Goal: Task Accomplishment & Management: Manage account settings

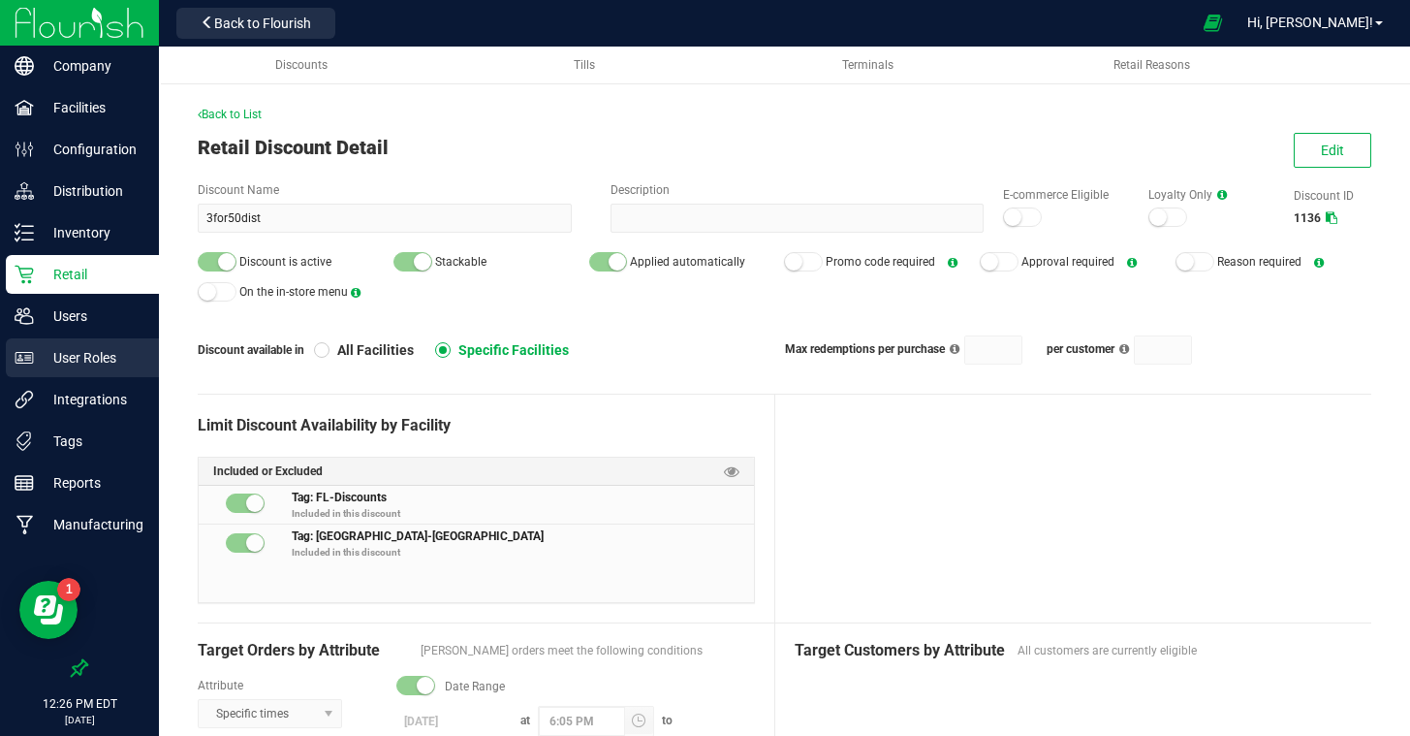
click at [65, 348] on p "User Roles" at bounding box center [92, 357] width 116 height 23
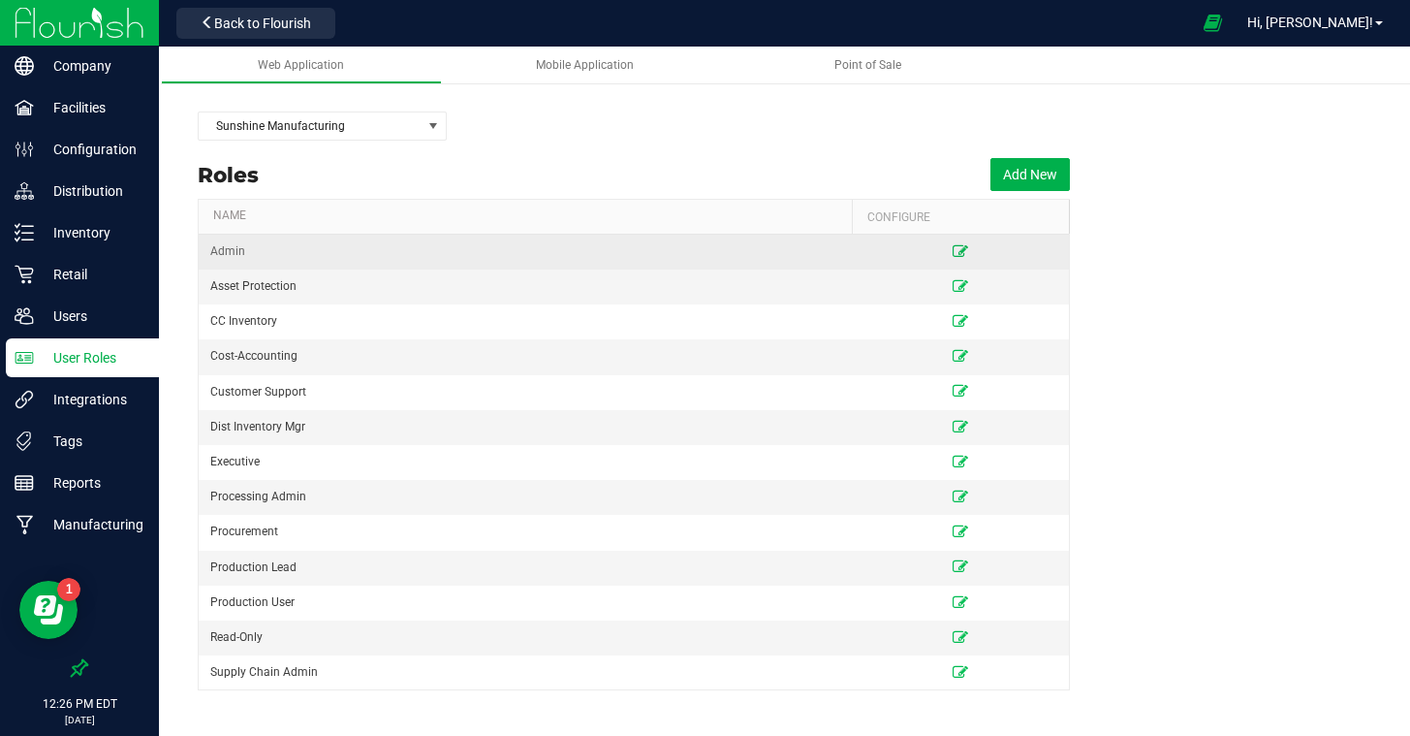
click at [959, 252] on icon at bounding box center [961, 251] width 16 height 12
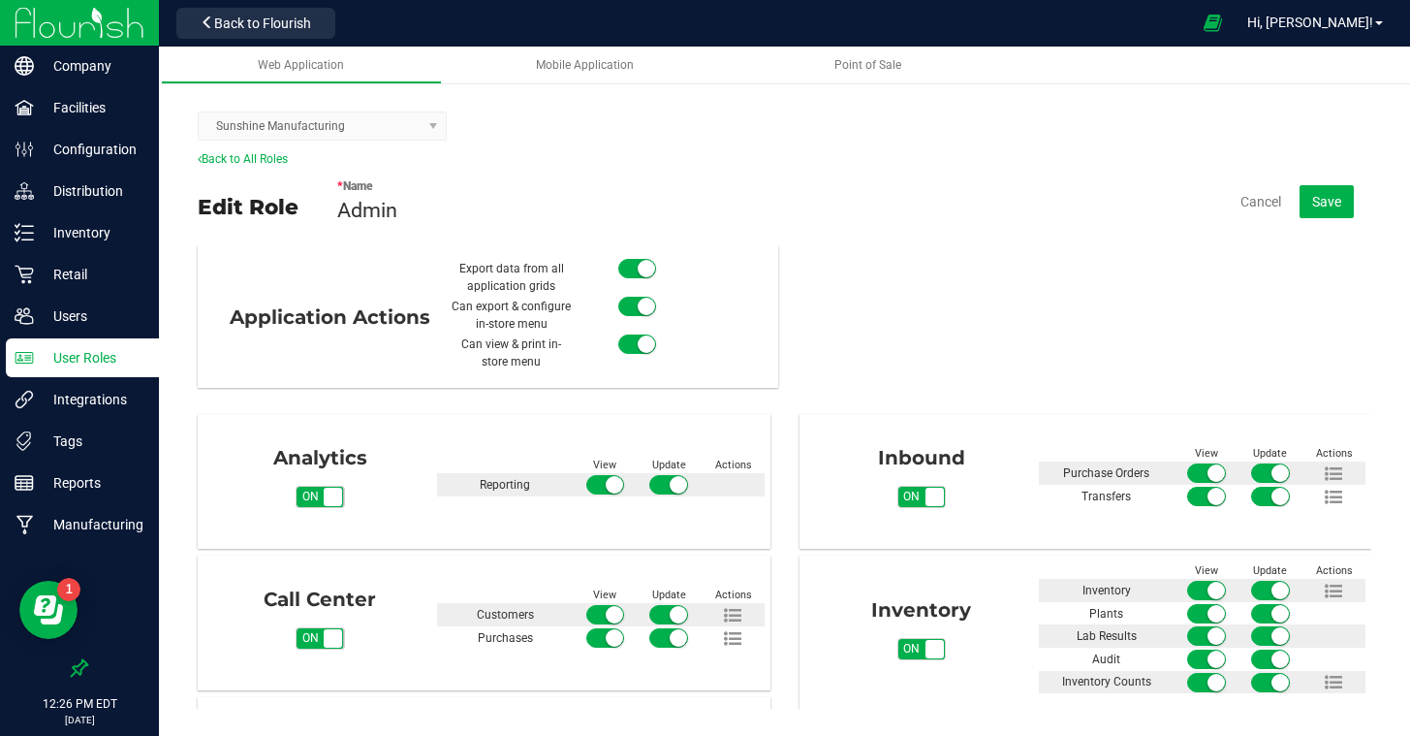
click at [292, 132] on kendo-dropdownlist "Sunshine Manufacturing" at bounding box center [322, 125] width 249 height 29
click at [293, 134] on kendo-dropdownlist "Sunshine Manufacturing" at bounding box center [322, 125] width 249 height 29
click at [340, 128] on kendo-dropdownlist "Sunshine Manufacturing" at bounding box center [322, 125] width 249 height 29
click at [676, 172] on div "* Name Admin Cancel Save" at bounding box center [854, 202] width 1034 height 68
click at [437, 125] on kendo-dropdownlist "Sunshine Manufacturing" at bounding box center [322, 125] width 249 height 29
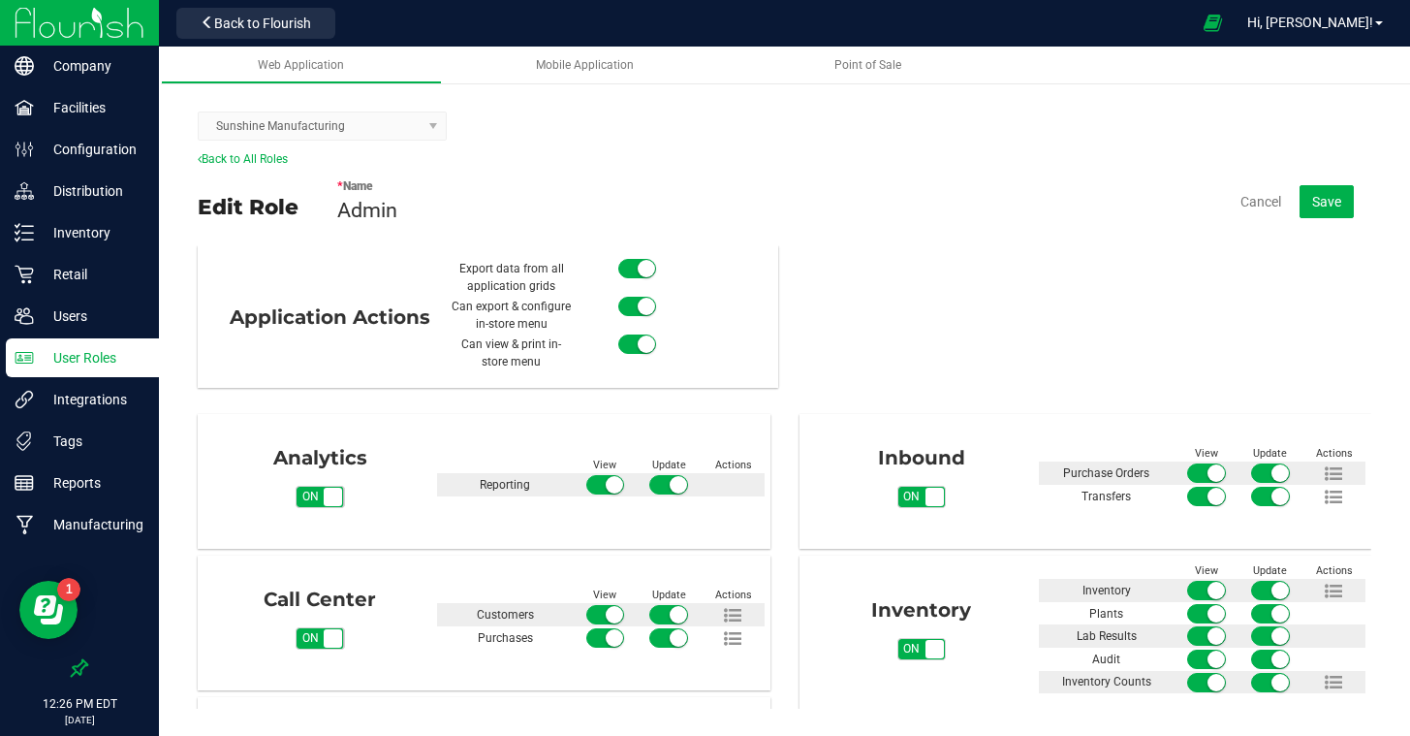
click at [437, 125] on kendo-dropdownlist "Sunshine Manufacturing" at bounding box center [322, 125] width 249 height 29
click at [437, 124] on kendo-dropdownlist "Sunshine Manufacturing" at bounding box center [322, 125] width 249 height 29
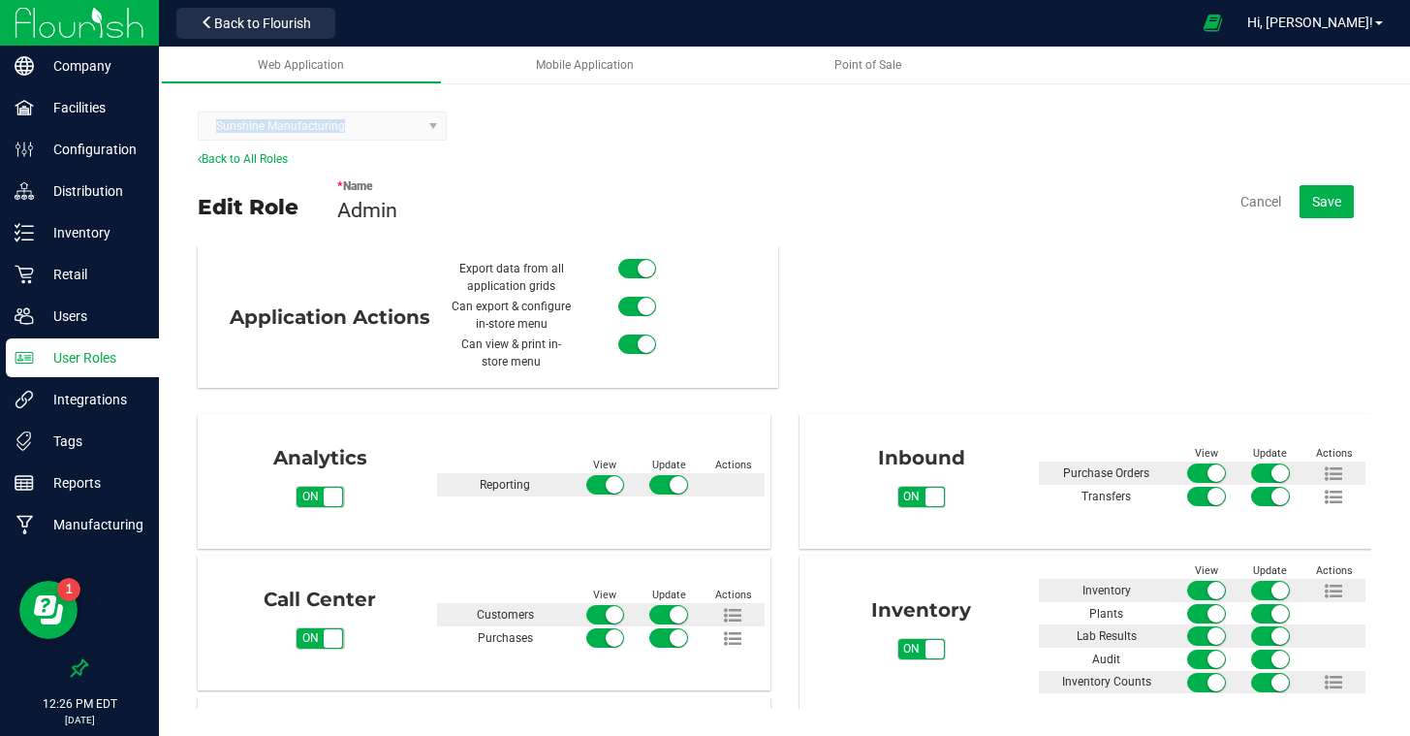
click at [437, 123] on kendo-dropdownlist "Sunshine Manufacturing" at bounding box center [322, 125] width 249 height 29
click at [810, 199] on div "* Name Admin Cancel Save" at bounding box center [854, 202] width 1034 height 68
click at [268, 161] on link "Back to All Roles" at bounding box center [243, 159] width 90 height 14
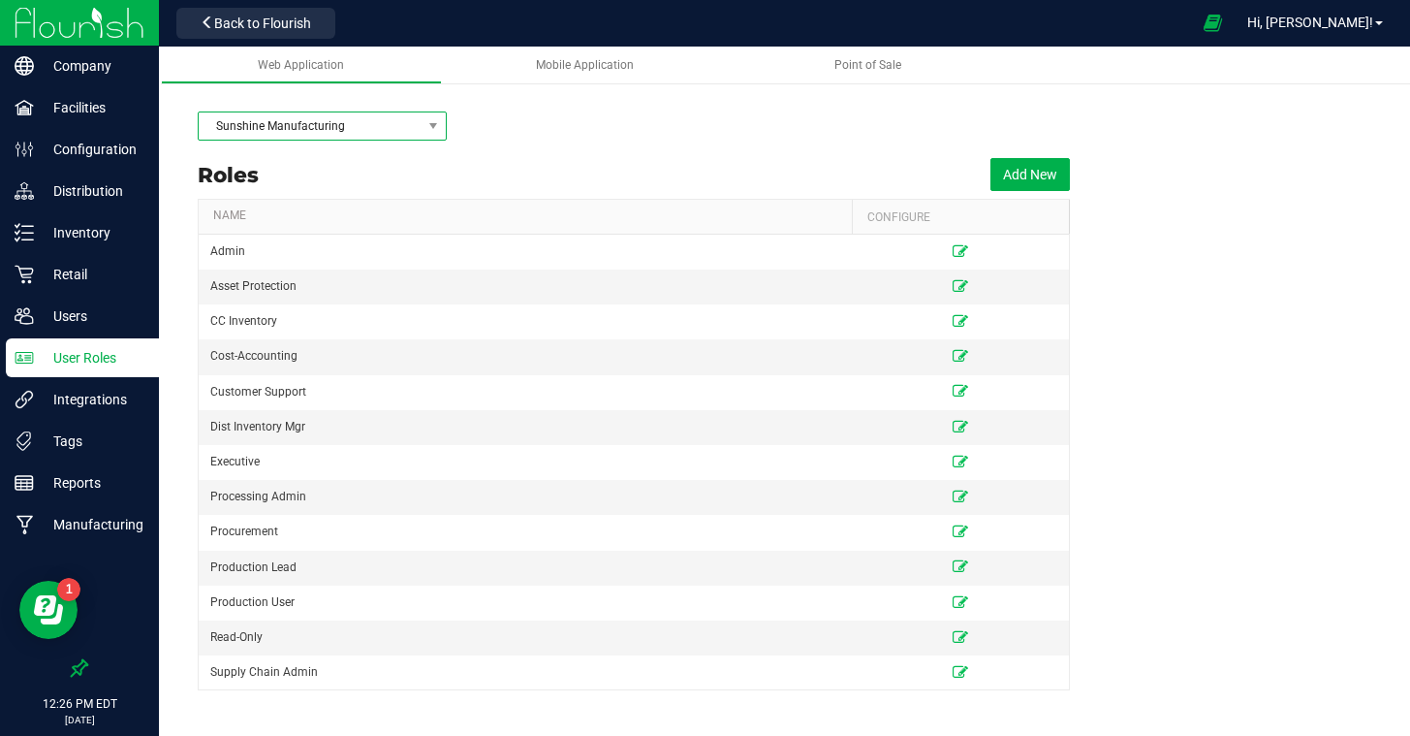
click at [339, 135] on span "Sunshine Manufacturing" at bounding box center [310, 125] width 223 height 27
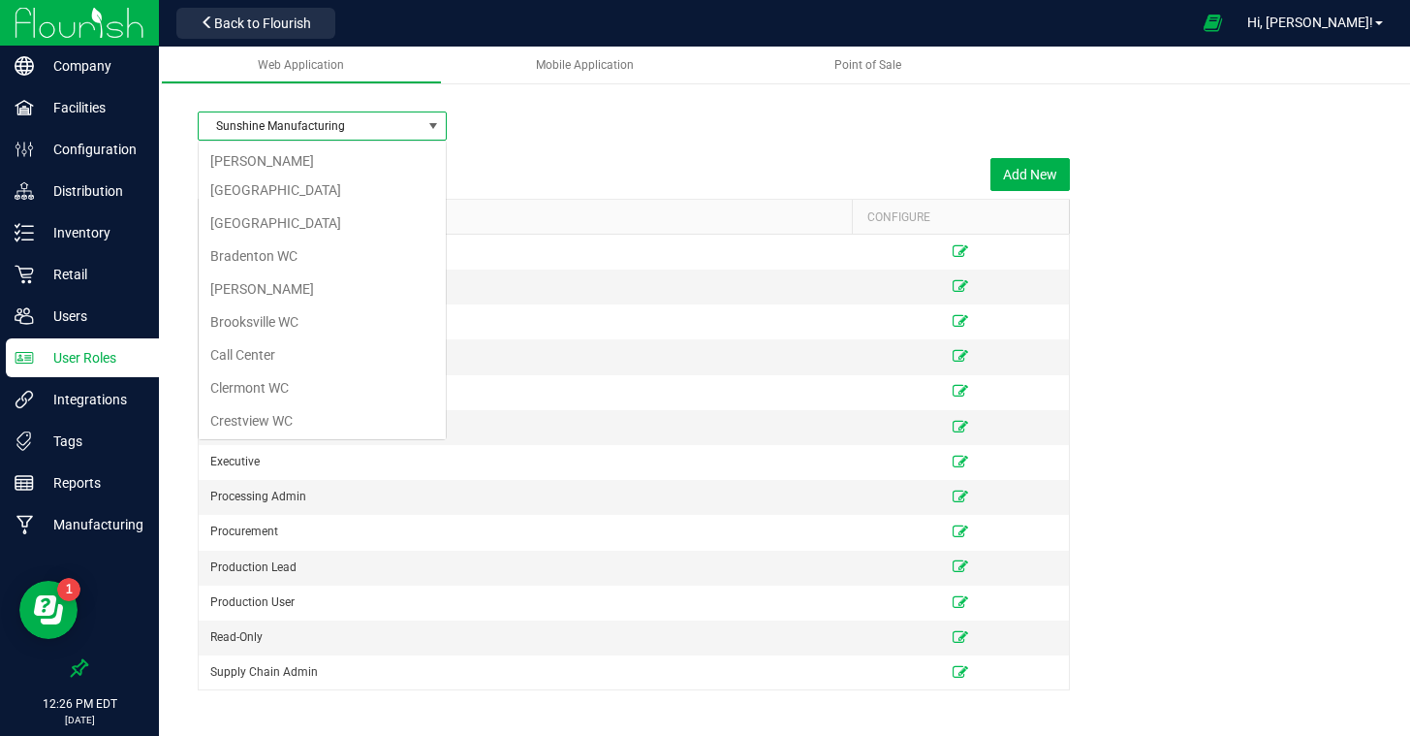
scroll to position [29, 248]
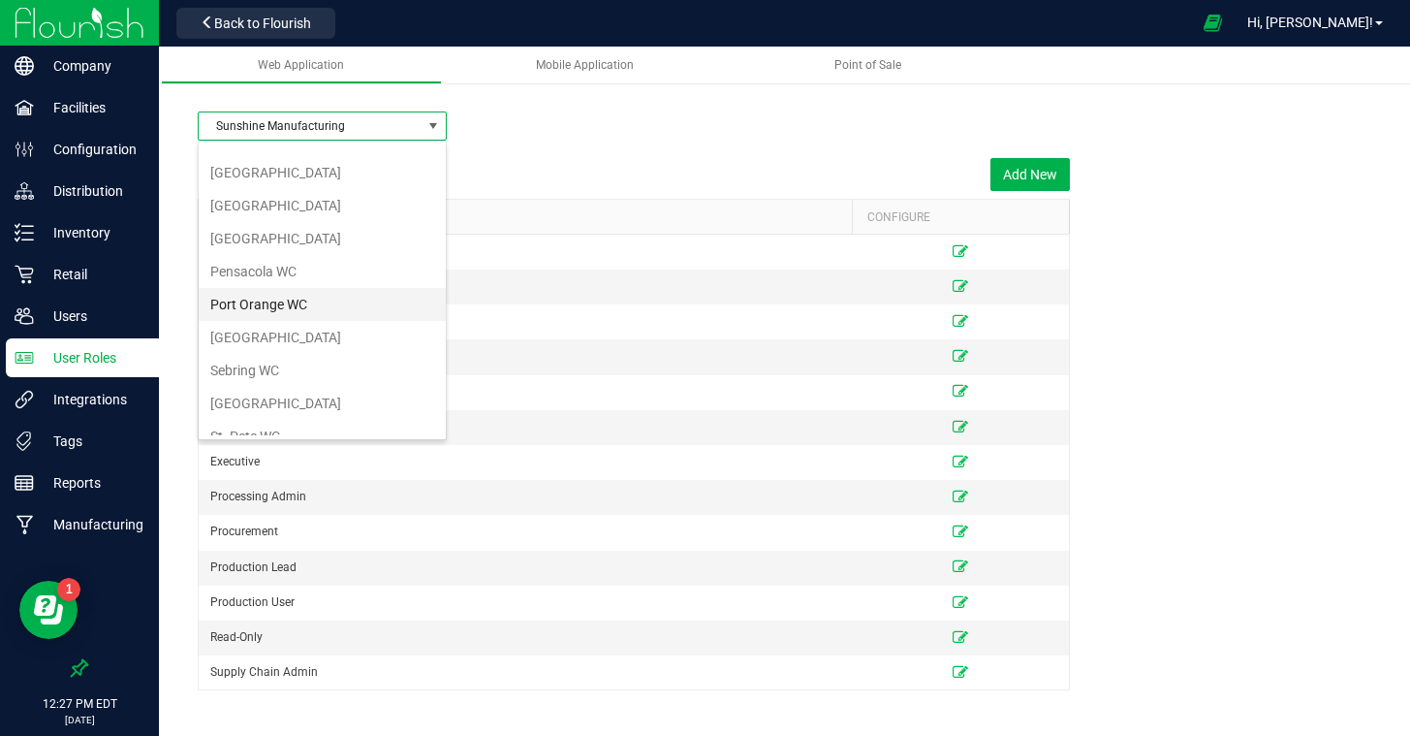
click at [319, 288] on li "Port Orange WC" at bounding box center [322, 304] width 247 height 33
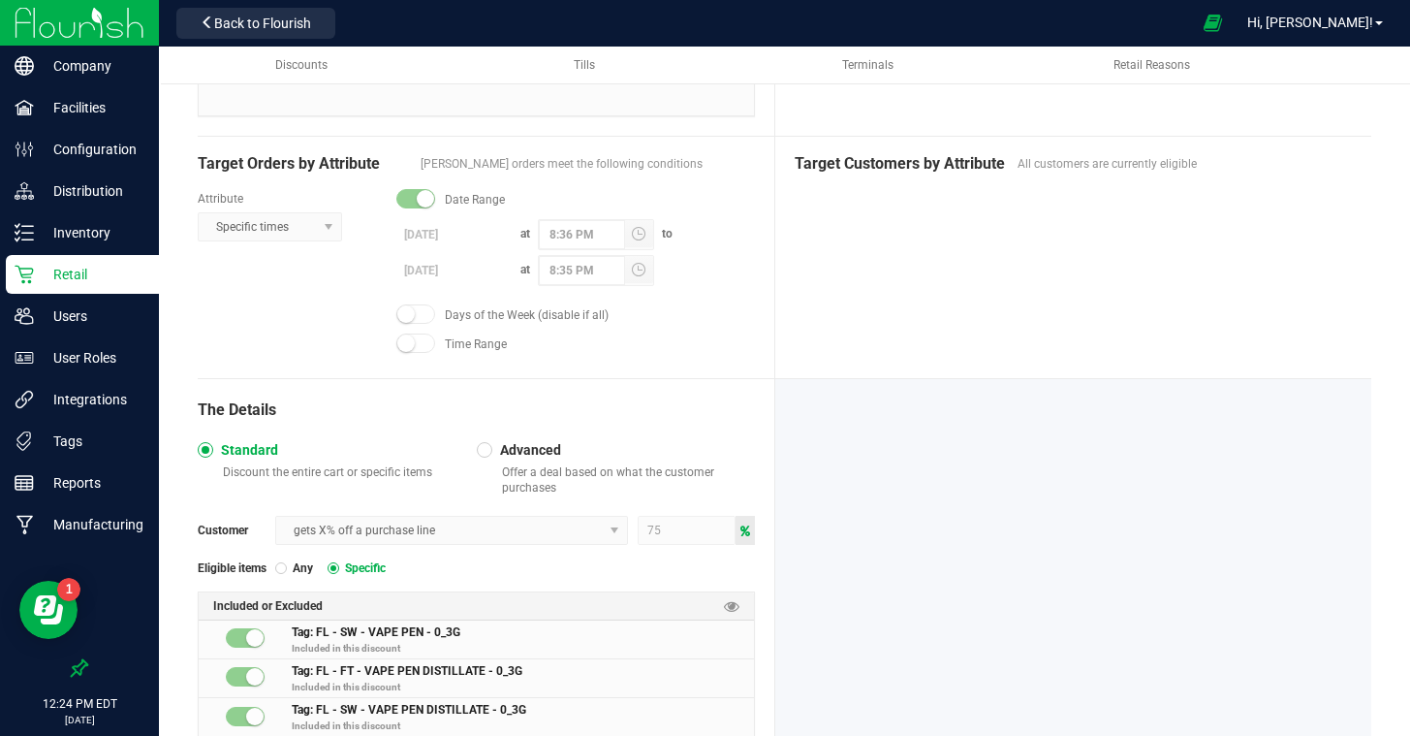
scroll to position [241, 0]
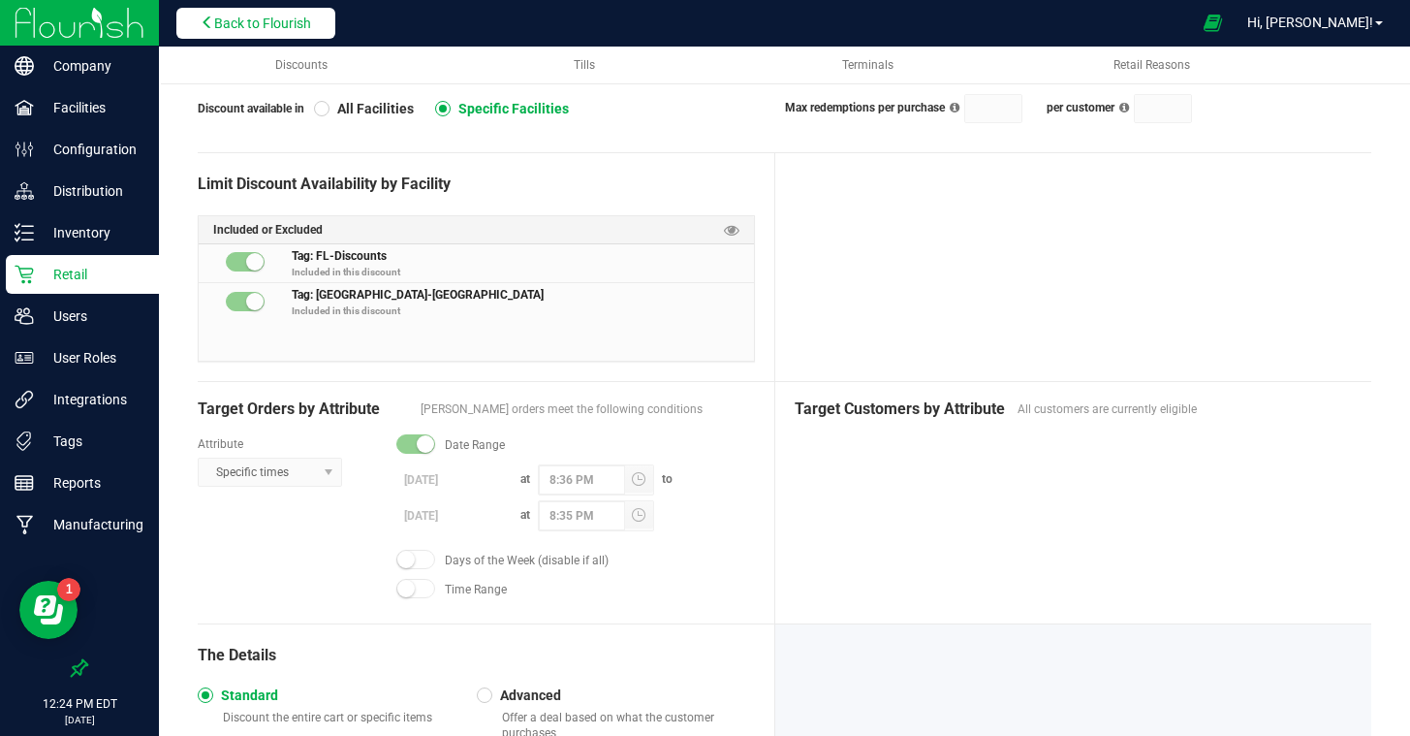
click at [223, 25] on span "Back to Flourish" at bounding box center [262, 24] width 97 height 16
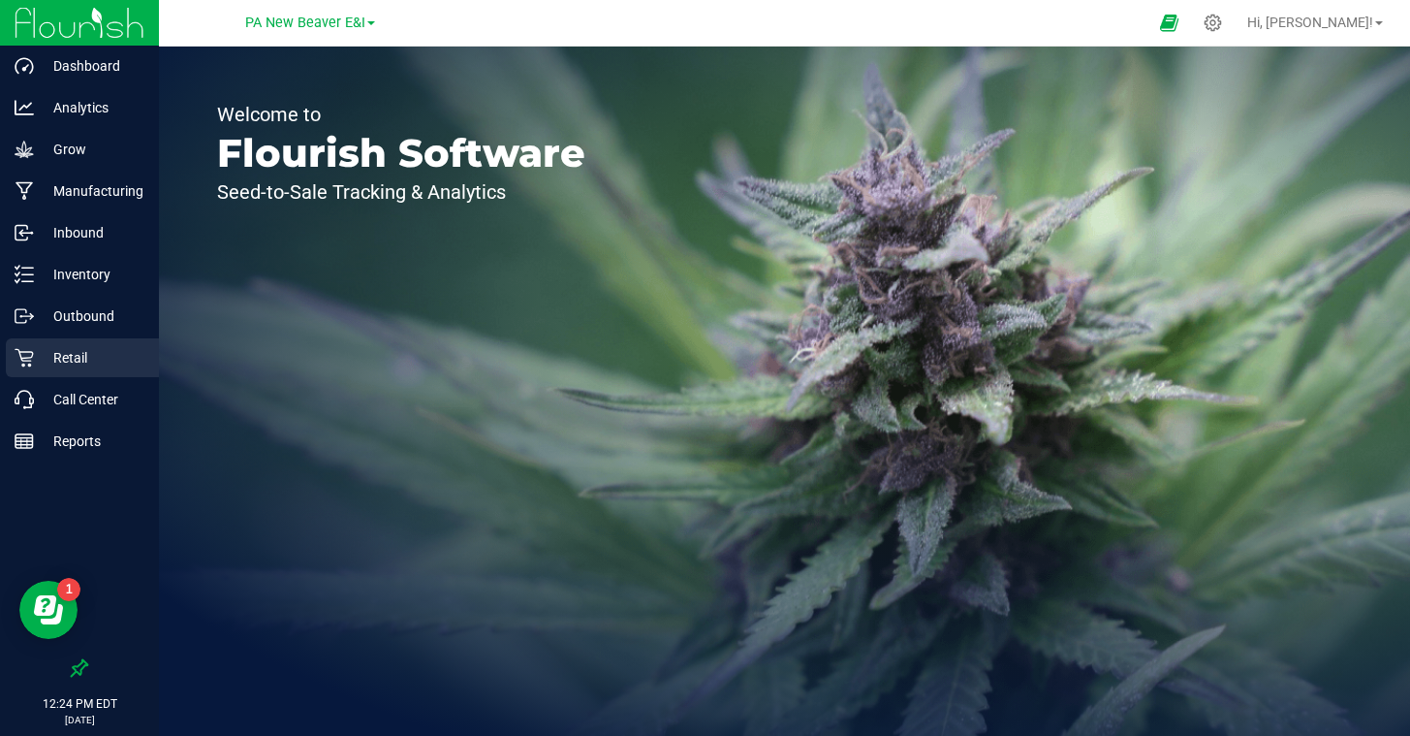
click at [83, 364] on p "Retail" at bounding box center [92, 357] width 116 height 23
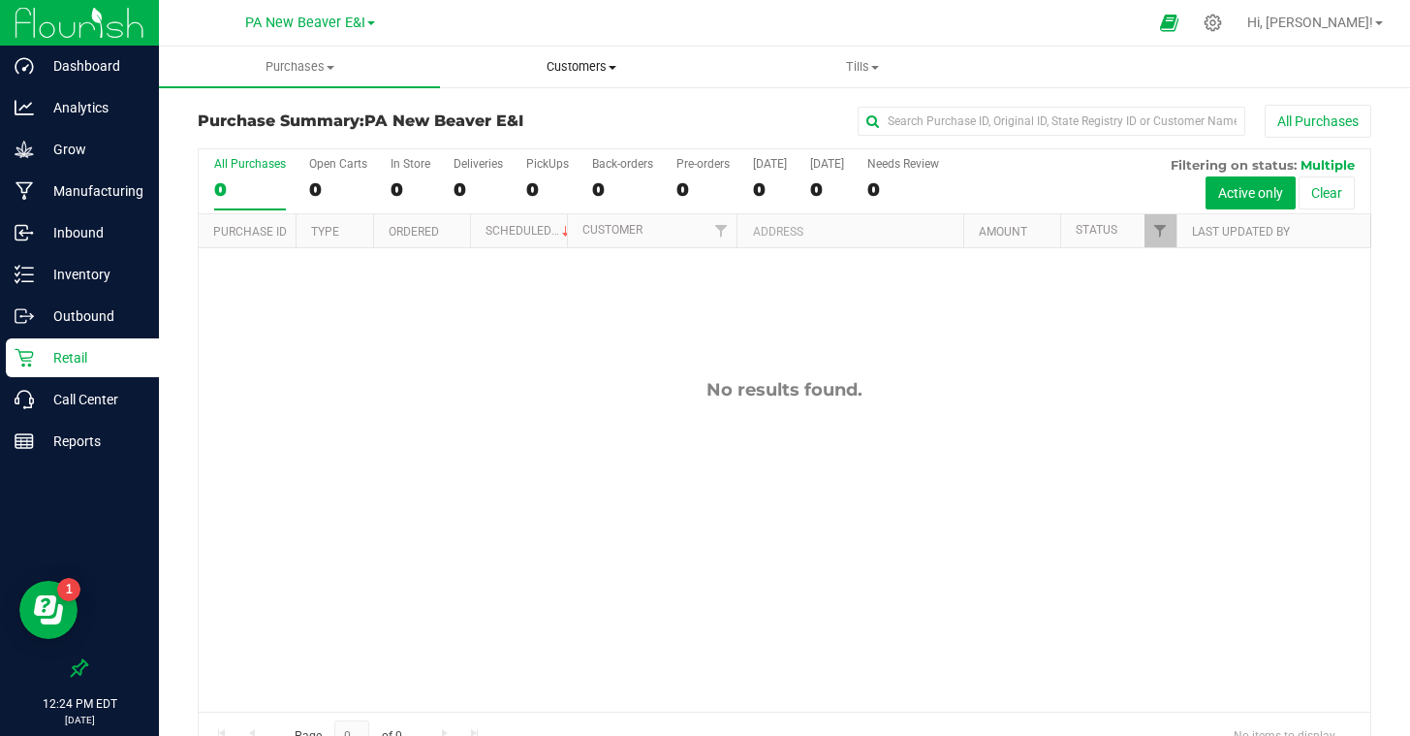
click at [548, 68] on span "Customers" at bounding box center [580, 66] width 279 height 17
click at [532, 110] on span "All customers" at bounding box center [510, 117] width 140 height 16
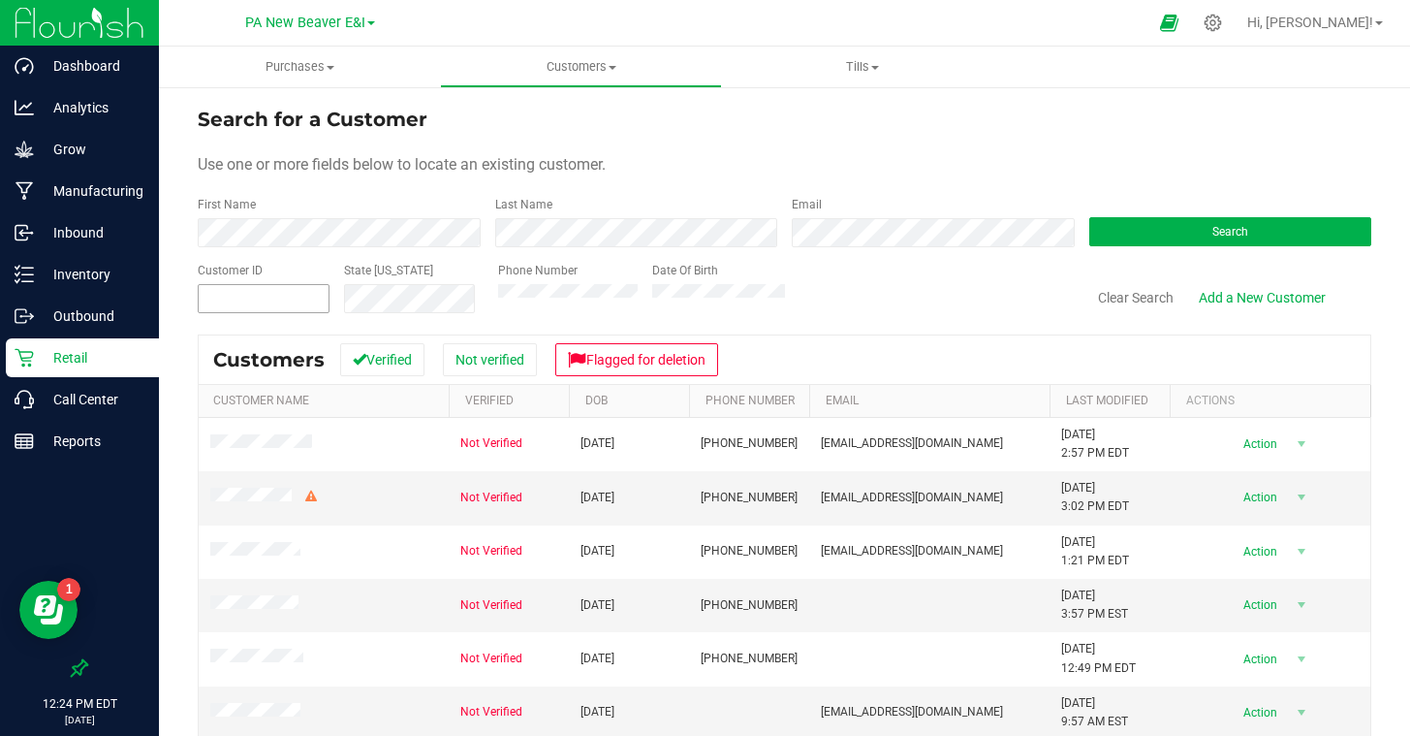
click at [294, 305] on span at bounding box center [264, 298] width 132 height 29
paste input "1541210"
type input "1541210"
click at [1121, 236] on button "Search" at bounding box center [1230, 231] width 283 height 29
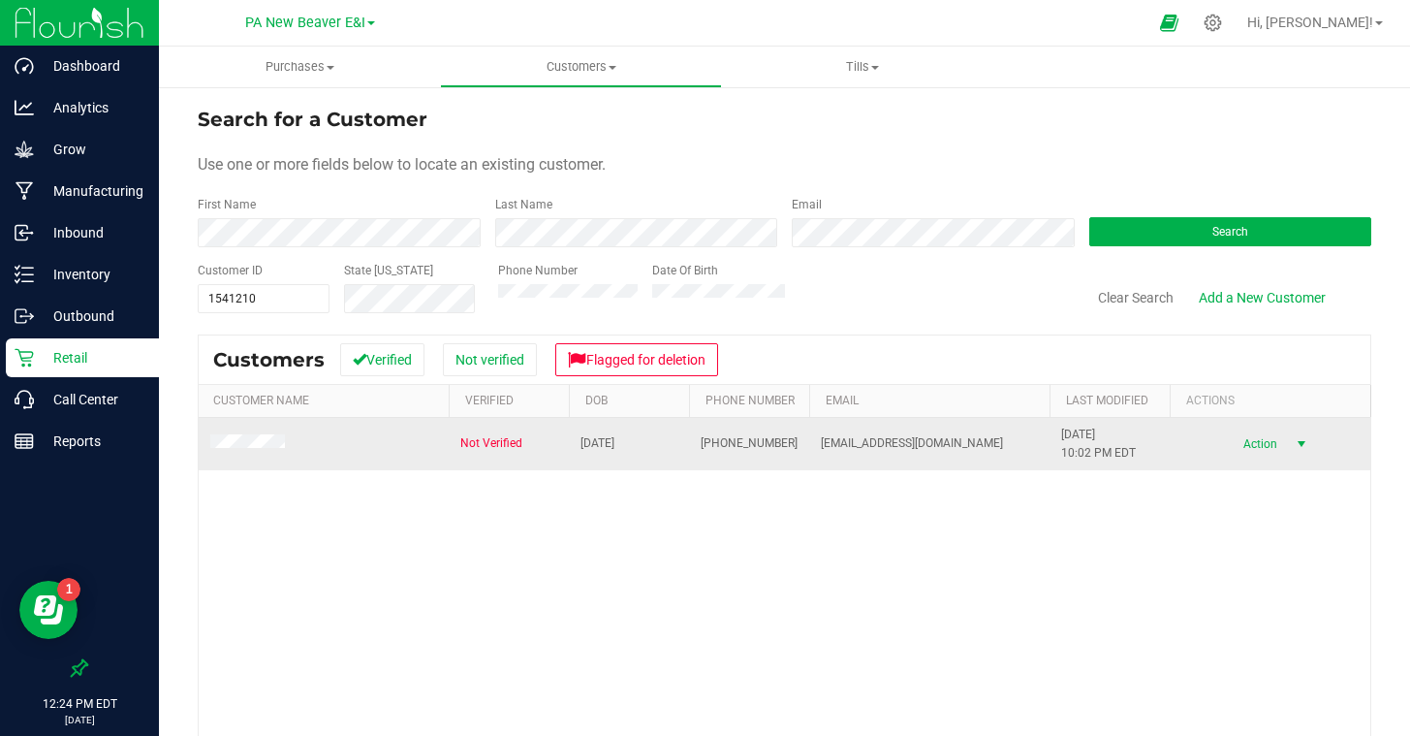
click at [1292, 447] on span "select" at bounding box center [1302, 443] width 24 height 27
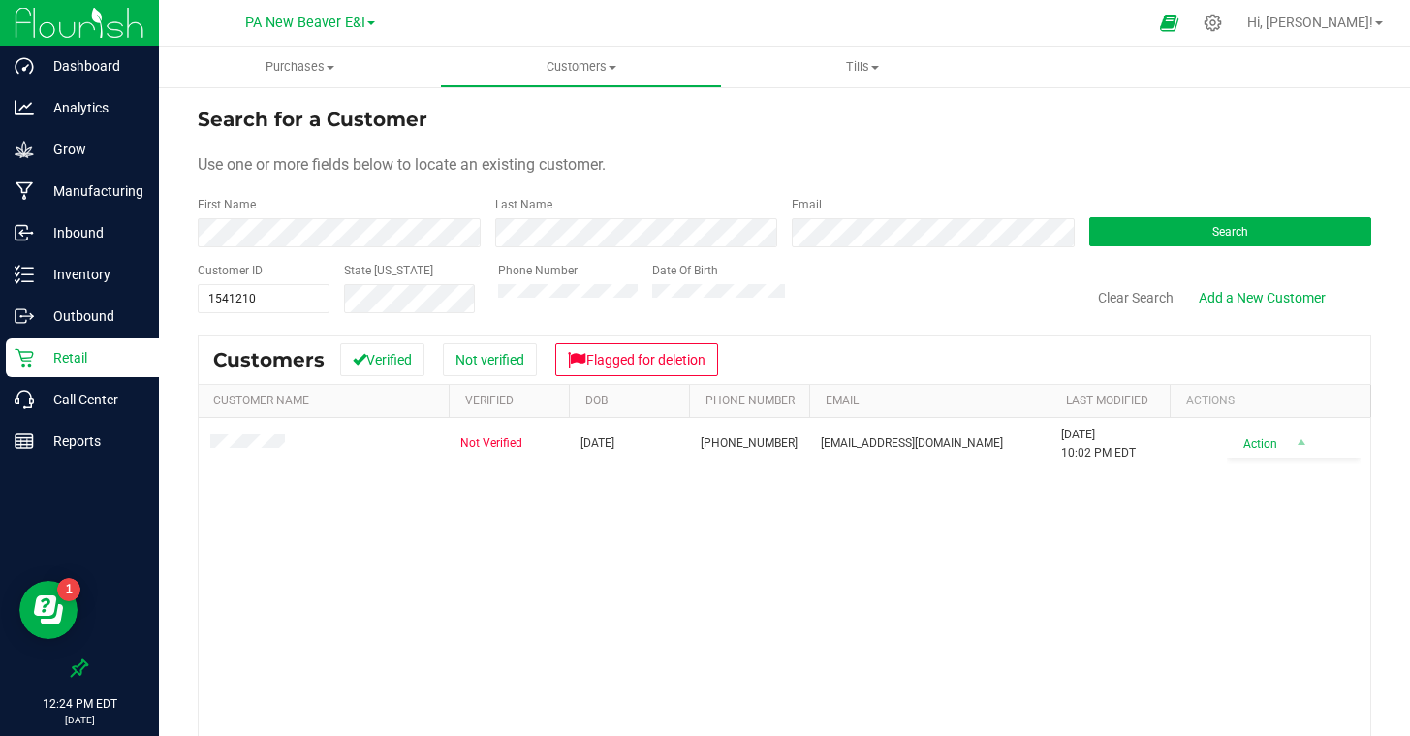
click at [862, 470] on div "Not Verified 01/19/1968 (689) 286-9397 gonzalezluis8789@gmail.com 6/27/2024 10:…" at bounding box center [785, 649] width 1172 height 463
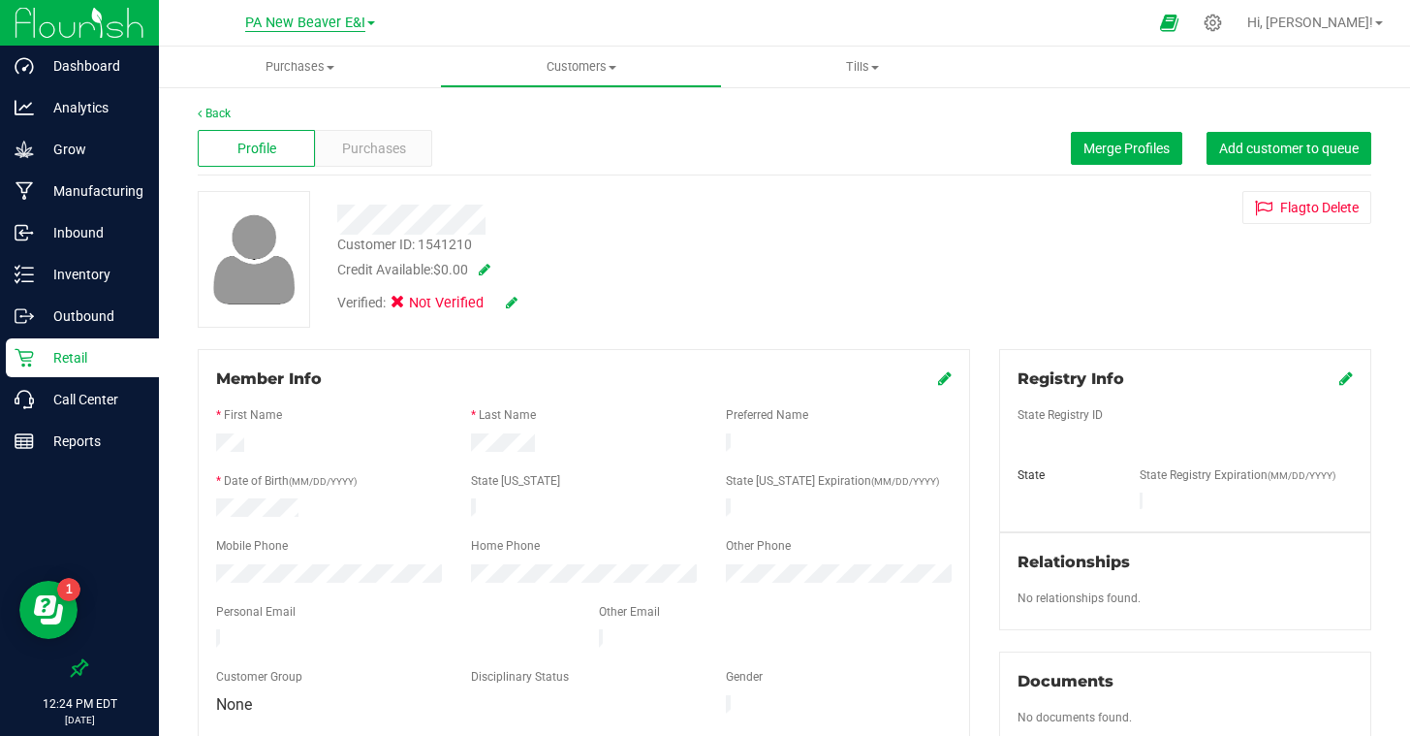
click at [302, 26] on span "PA New Beaver E&I" at bounding box center [305, 23] width 120 height 17
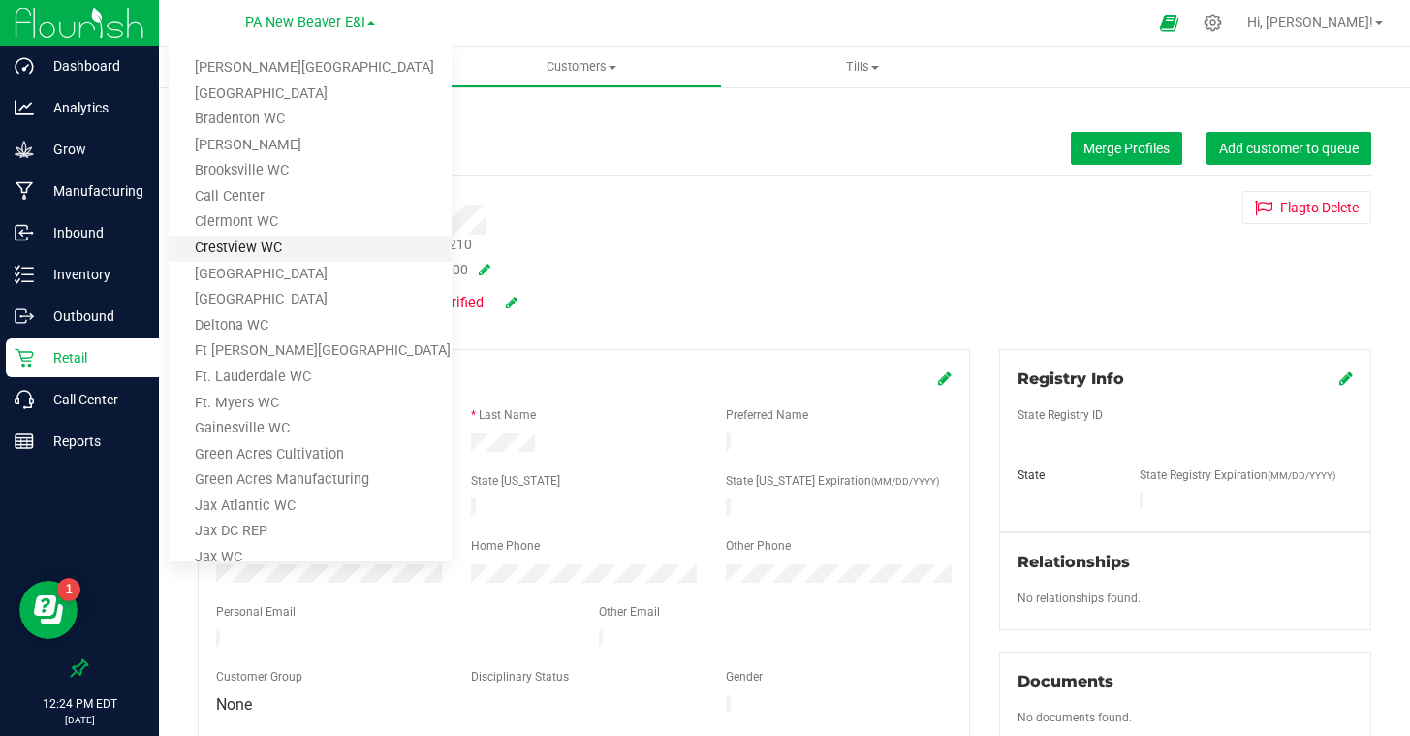
click at [274, 247] on link "Crestview WC" at bounding box center [310, 249] width 283 height 26
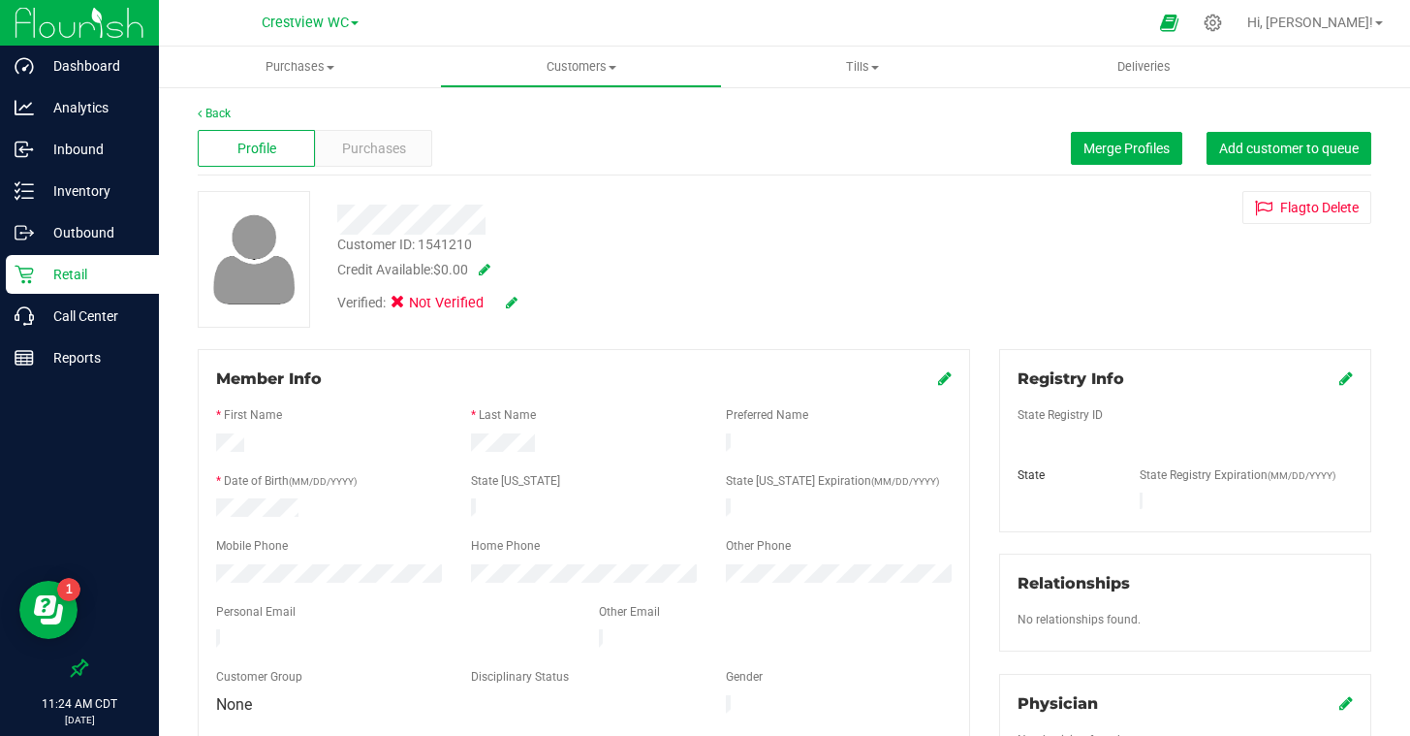
click at [68, 280] on p "Retail" at bounding box center [92, 274] width 116 height 23
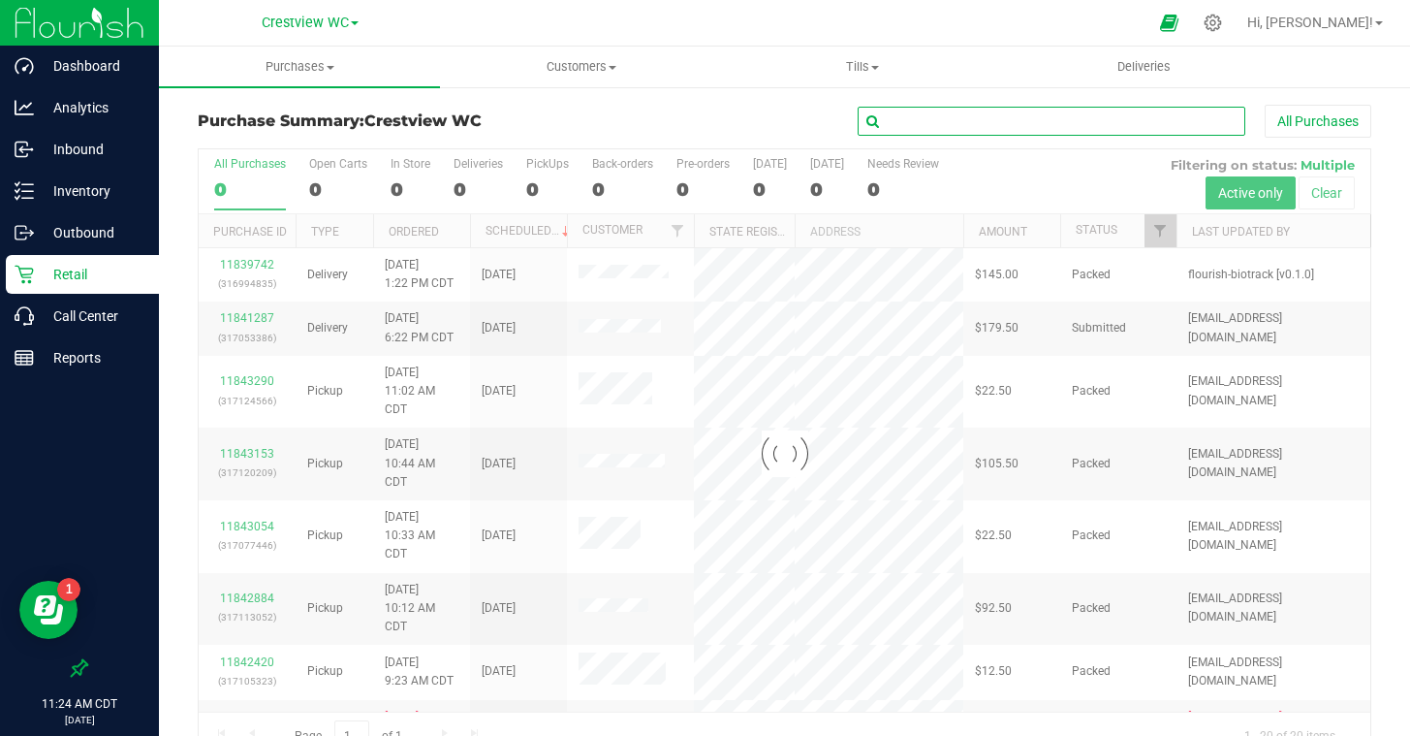
click at [909, 110] on input "text" at bounding box center [1052, 121] width 388 height 29
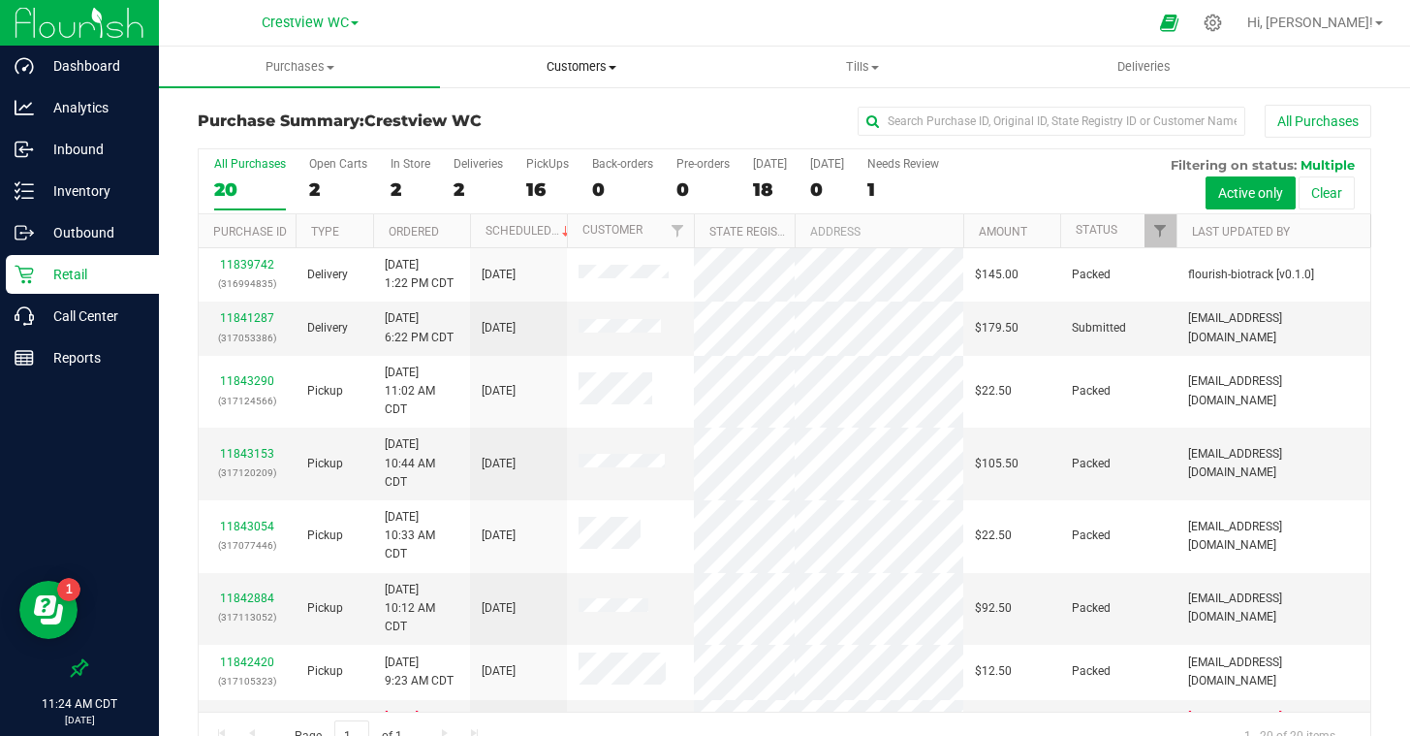
click at [566, 71] on span "Customers" at bounding box center [580, 66] width 279 height 17
click at [542, 113] on span "All customers" at bounding box center [510, 117] width 140 height 16
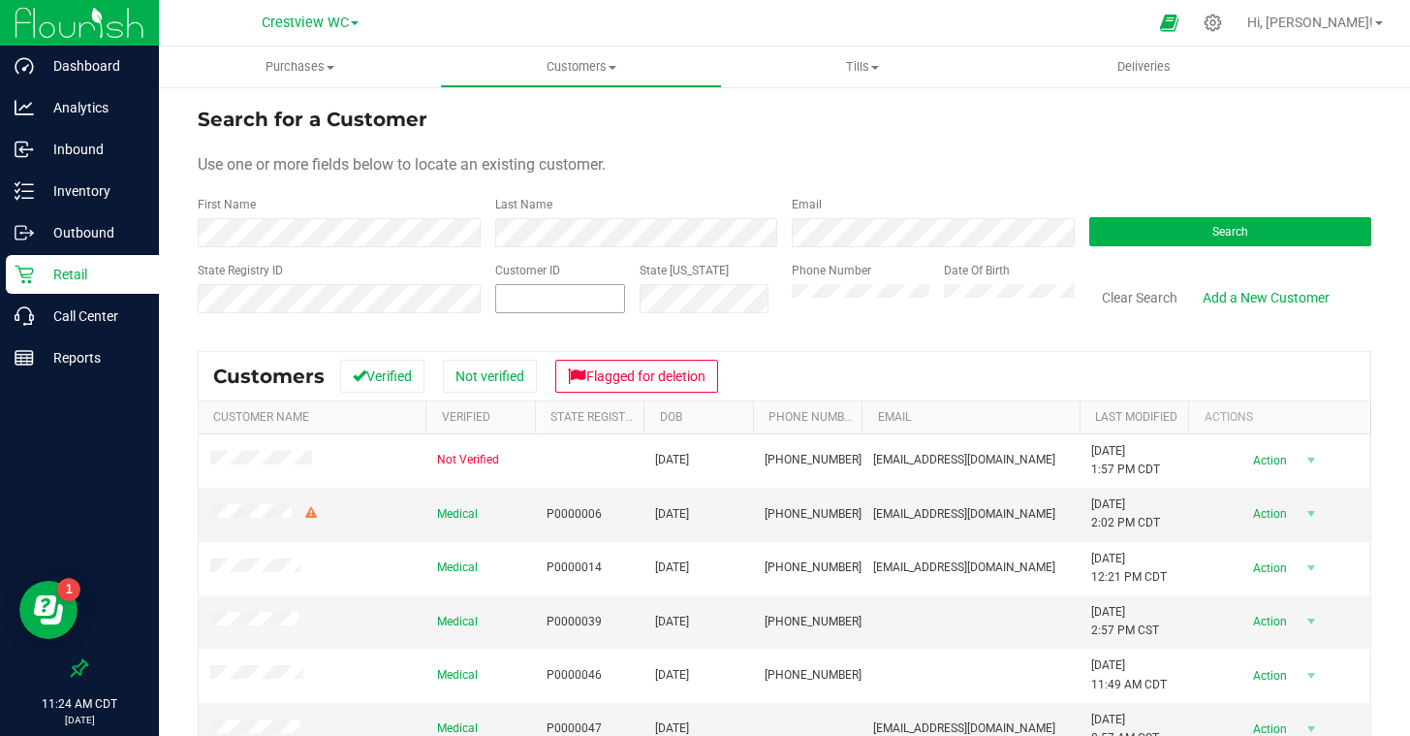
click at [520, 302] on span at bounding box center [560, 298] width 131 height 29
paste input "1541210"
type input "1541210"
drag, startPoint x: 1155, startPoint y: 212, endPoint x: 1149, endPoint y: 224, distance: 13.0
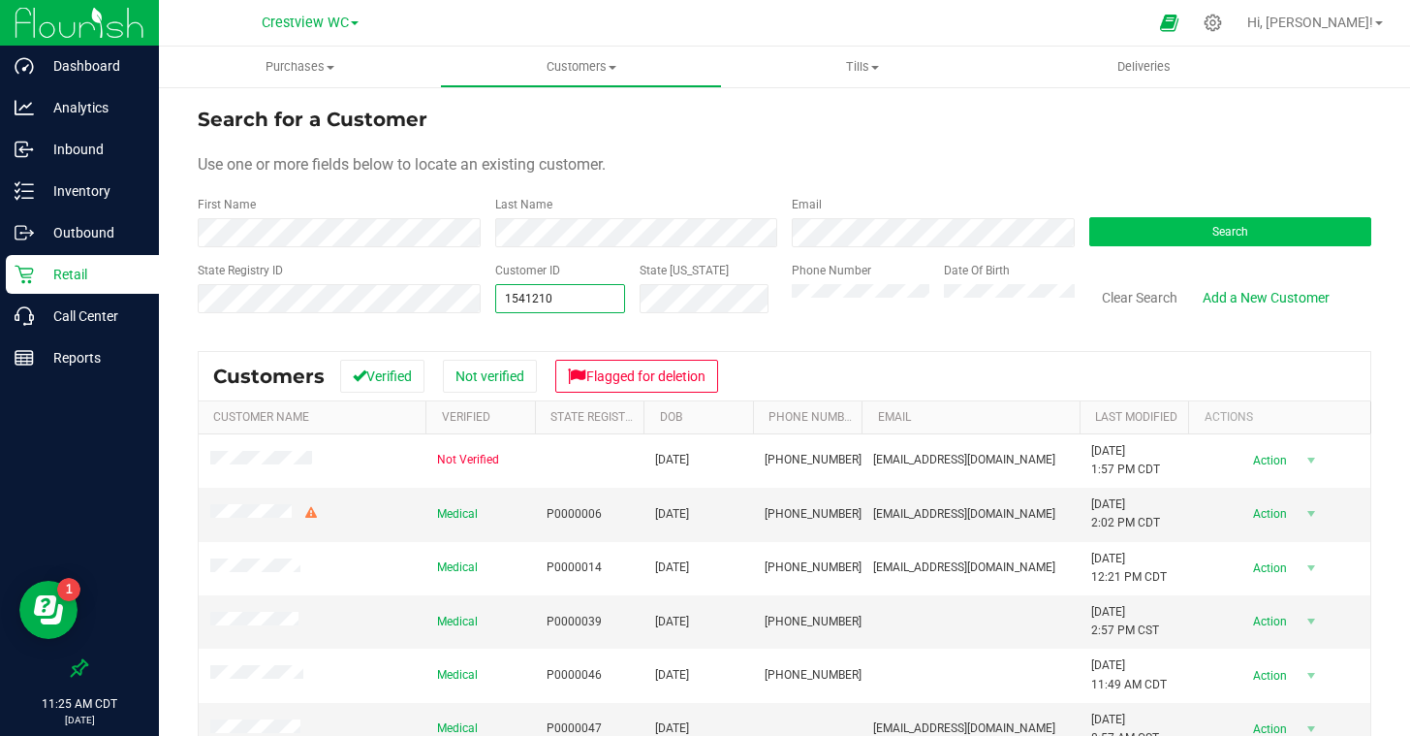
click at [1152, 217] on div "Search" at bounding box center [1224, 221] width 298 height 51
click at [1149, 224] on button "Search" at bounding box center [1230, 231] width 283 height 29
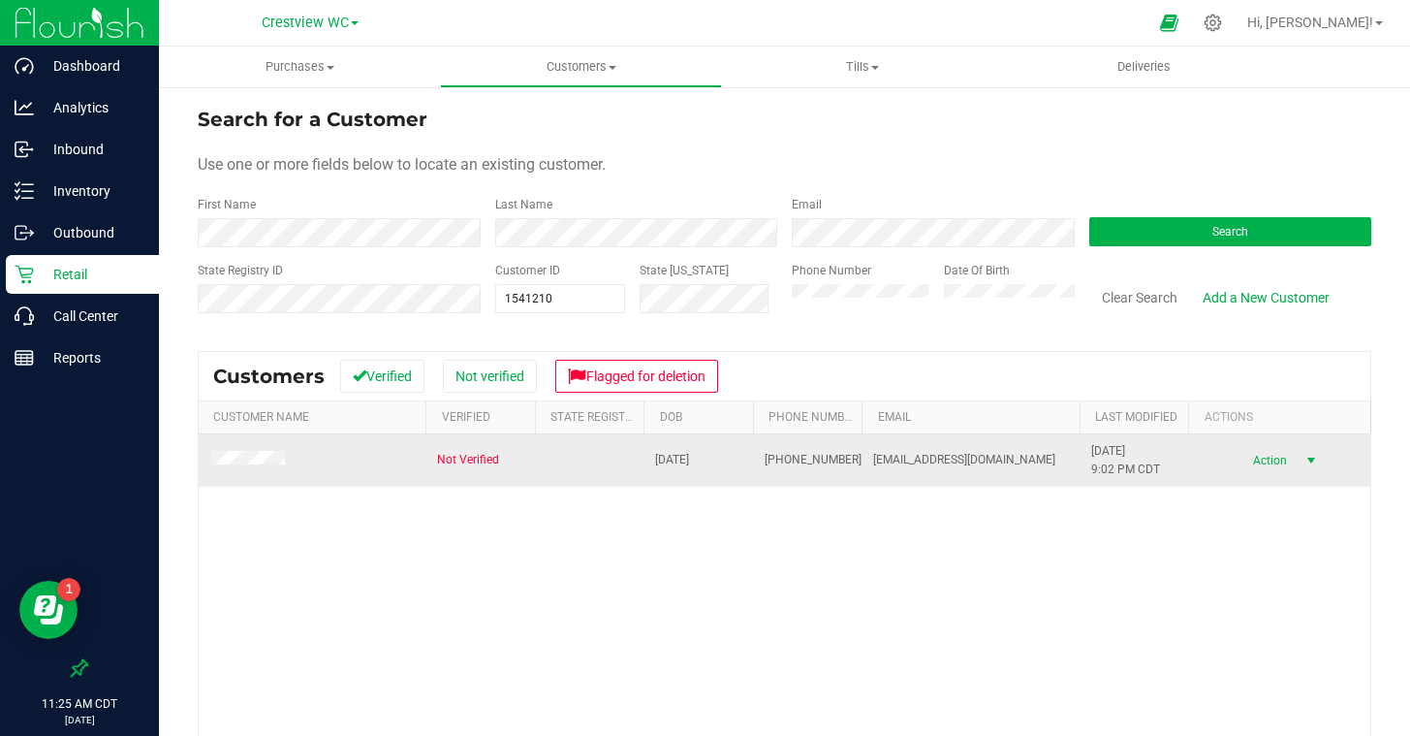
click at [1305, 458] on span "select" at bounding box center [1312, 461] width 16 height 16
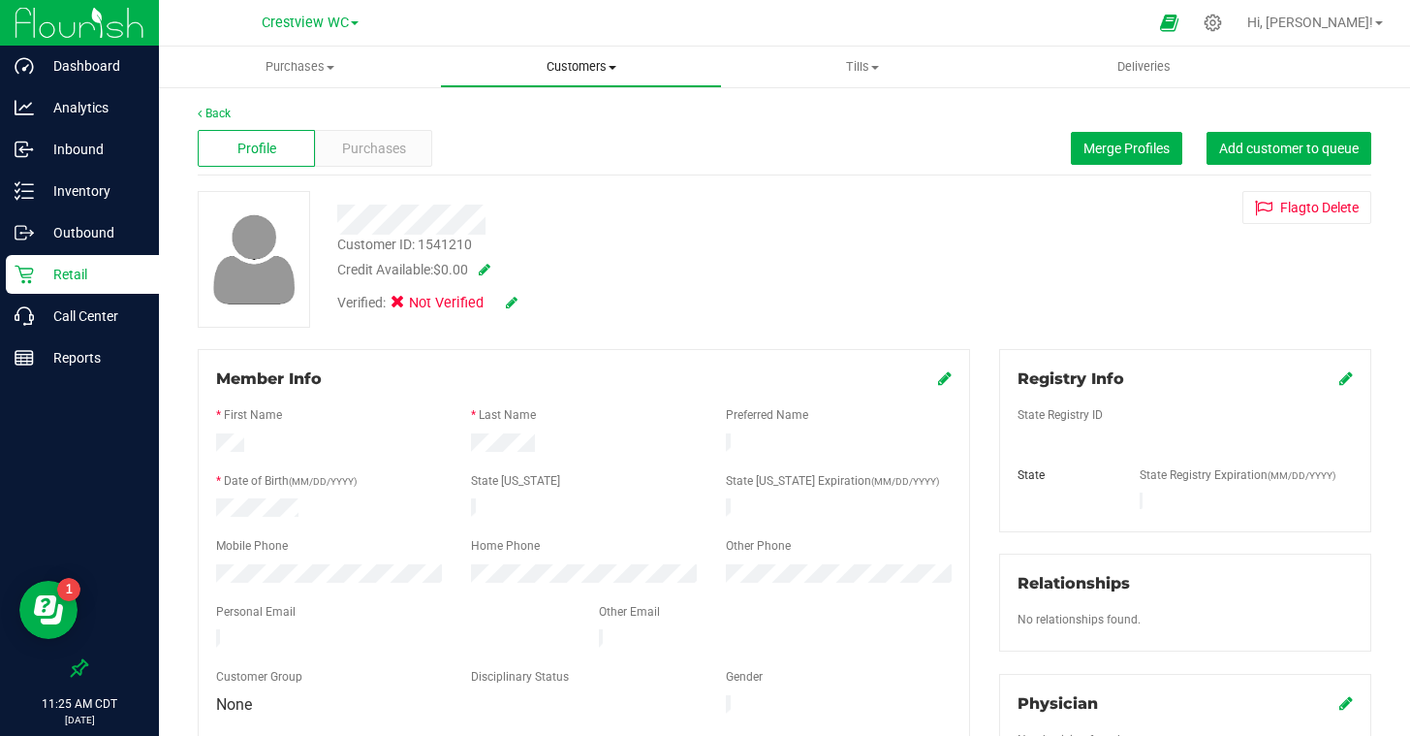
click at [567, 65] on span "Customers" at bounding box center [580, 66] width 279 height 17
click at [524, 115] on span "All customers" at bounding box center [510, 117] width 140 height 16
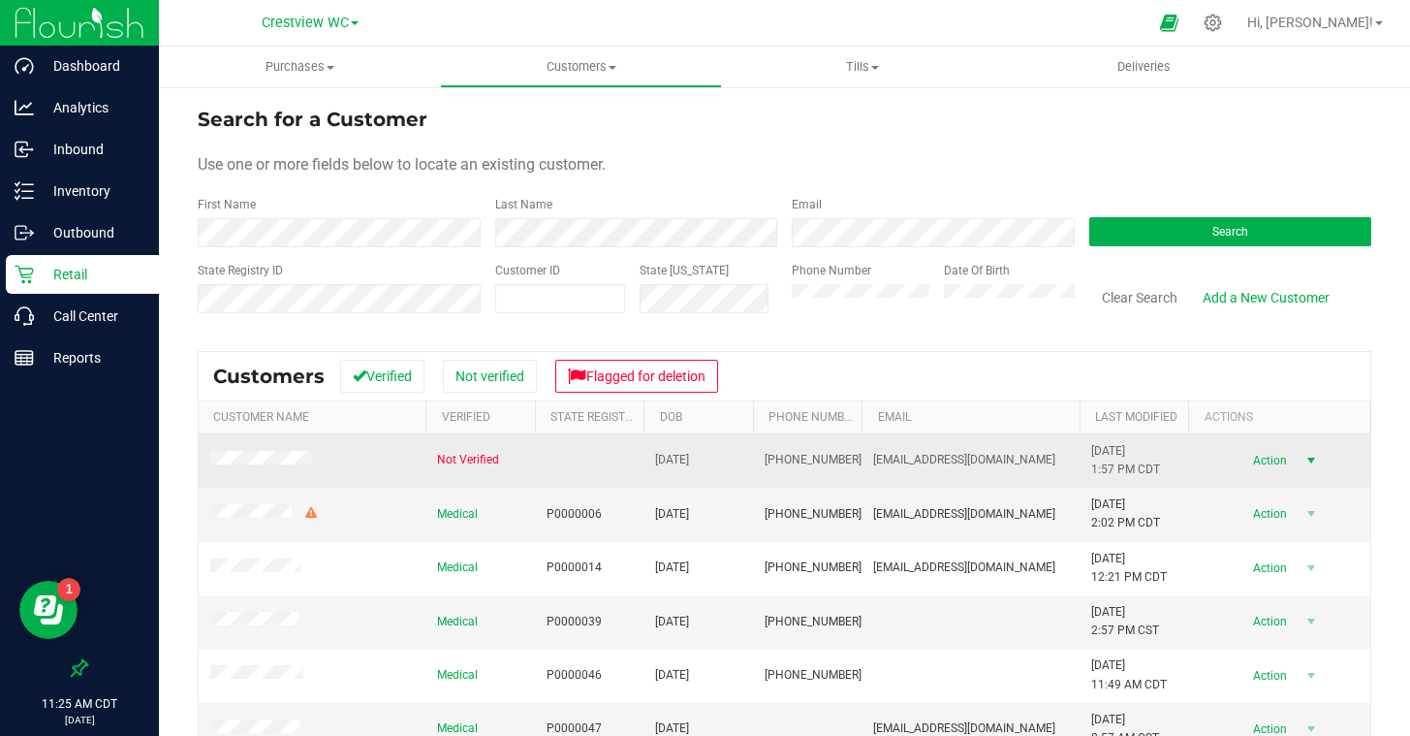
click at [1310, 461] on span "select" at bounding box center [1312, 461] width 16 height 16
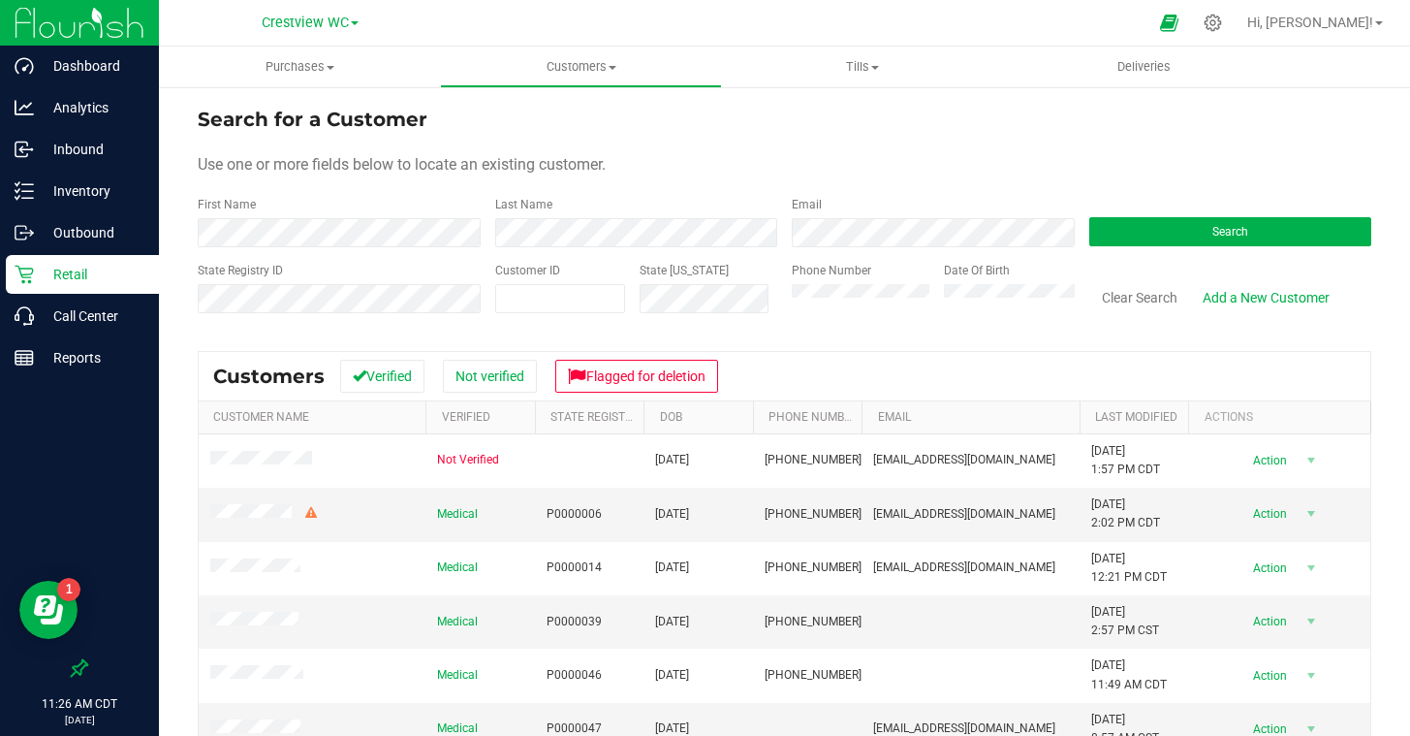
click at [79, 267] on p "Retail" at bounding box center [92, 274] width 116 height 23
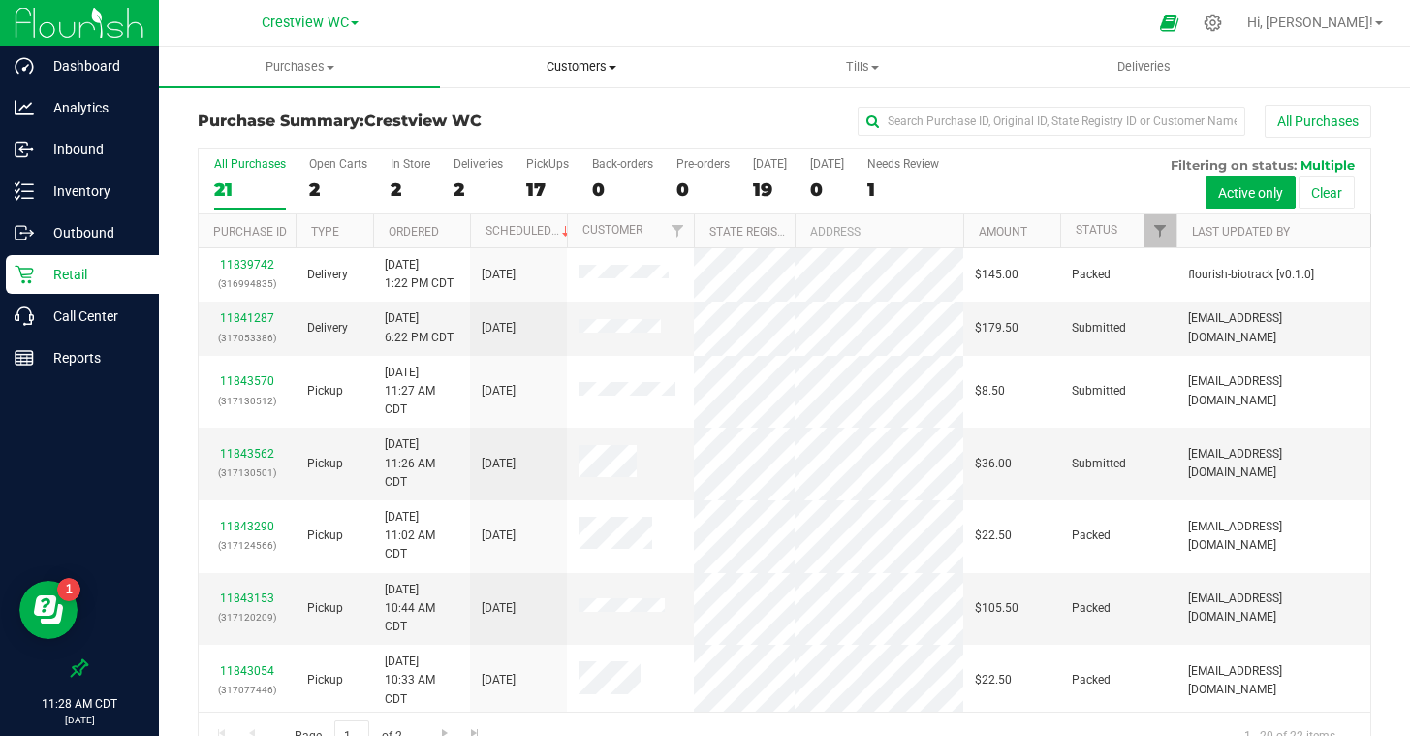
click at [567, 58] on span "Customers" at bounding box center [580, 66] width 279 height 17
click at [531, 120] on span "All customers" at bounding box center [510, 117] width 140 height 16
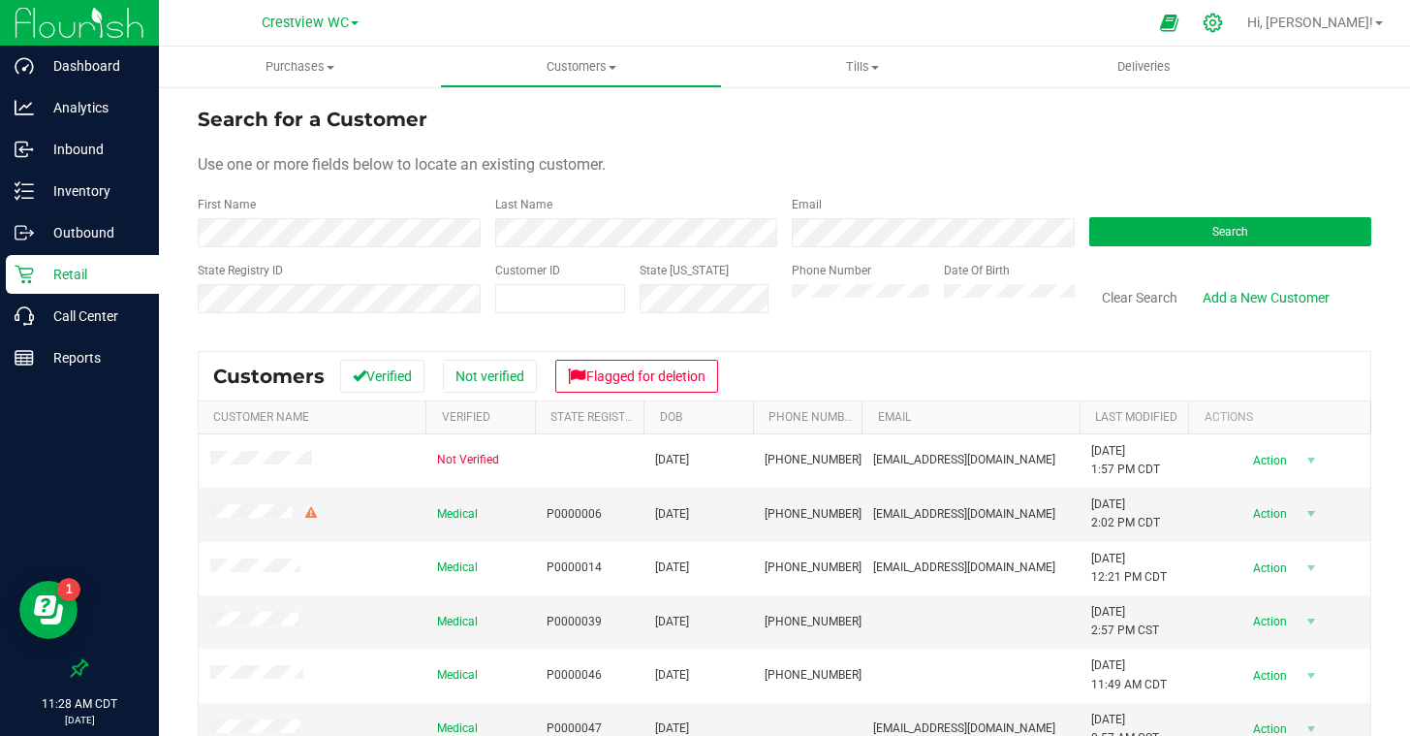
click at [1222, 23] on icon at bounding box center [1213, 23] width 18 height 18
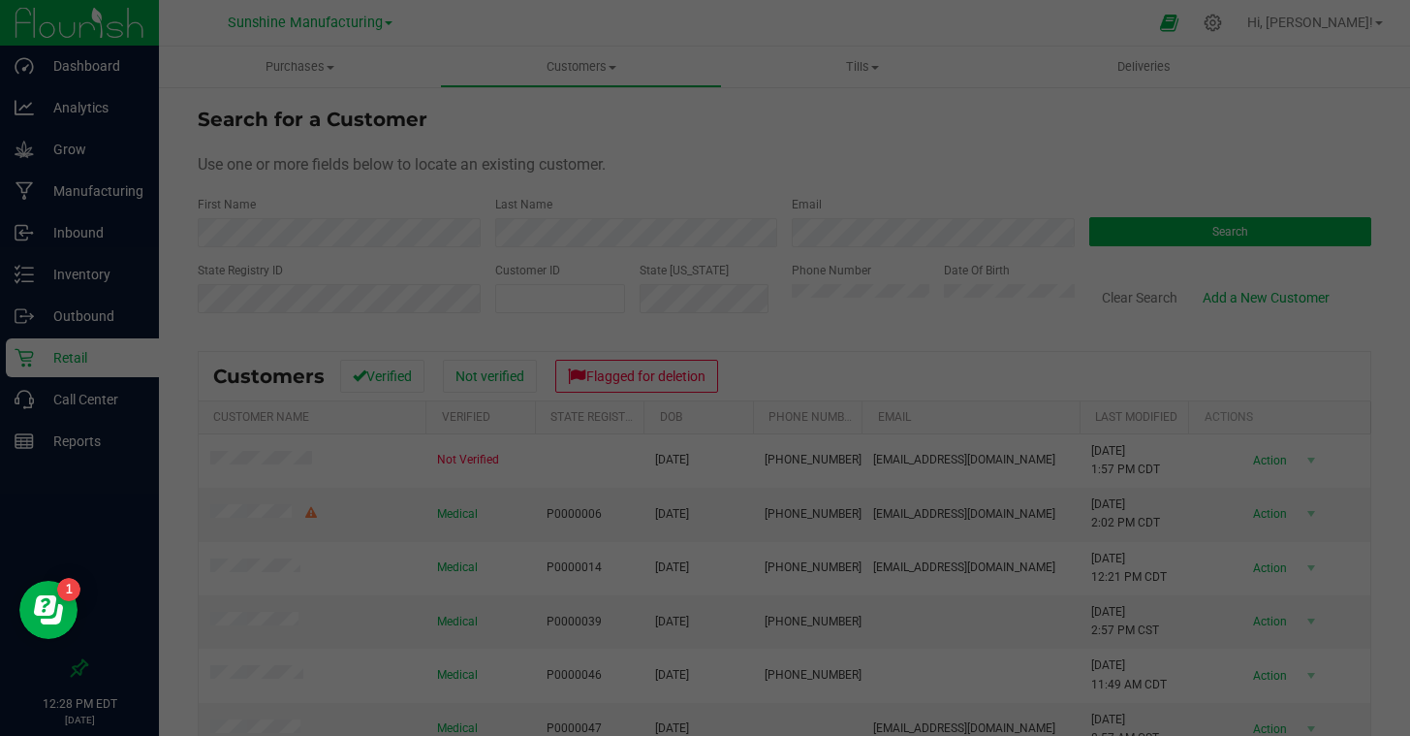
click at [1205, 79] on div at bounding box center [705, 368] width 1410 height 736
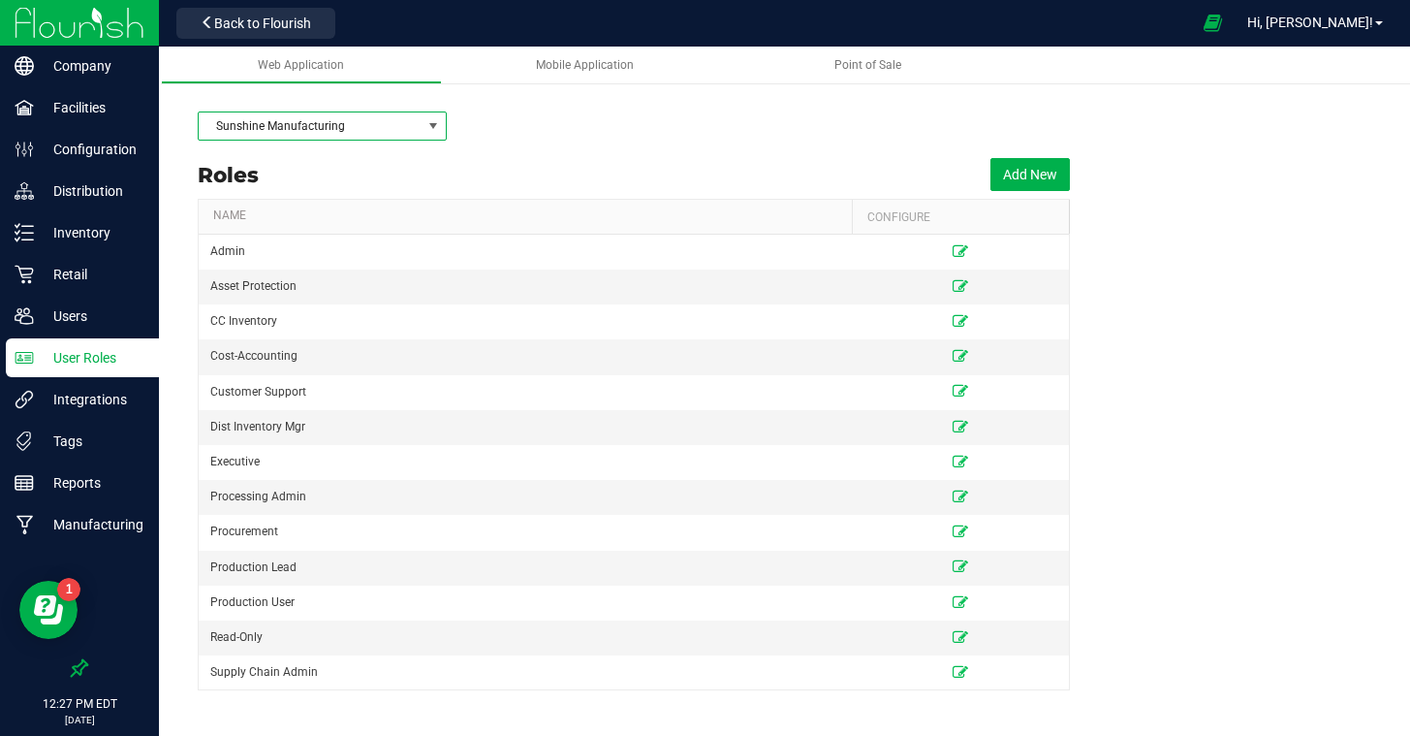
click at [343, 131] on span "Sunshine Manufacturing" at bounding box center [310, 125] width 223 height 27
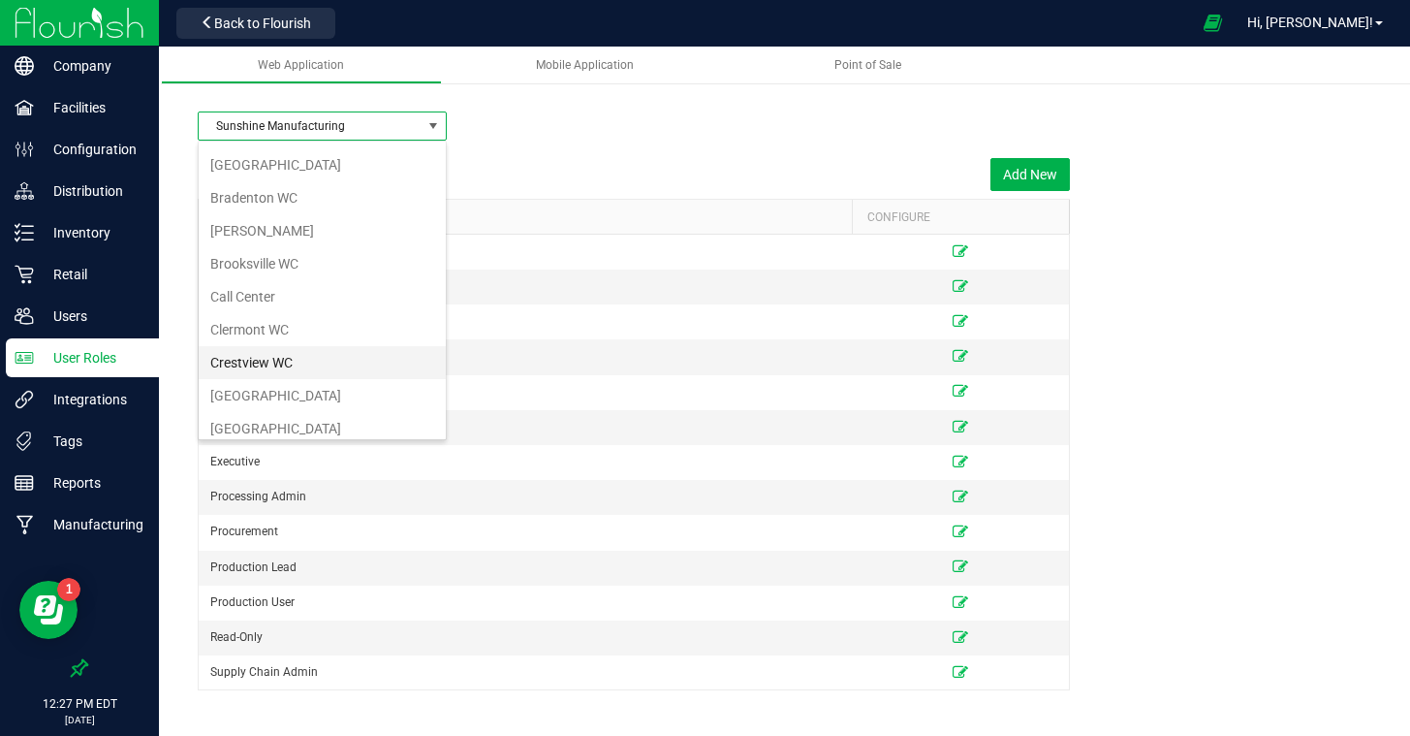
scroll to position [62, 0]
click at [261, 342] on li "Crestview WC" at bounding box center [322, 358] width 247 height 33
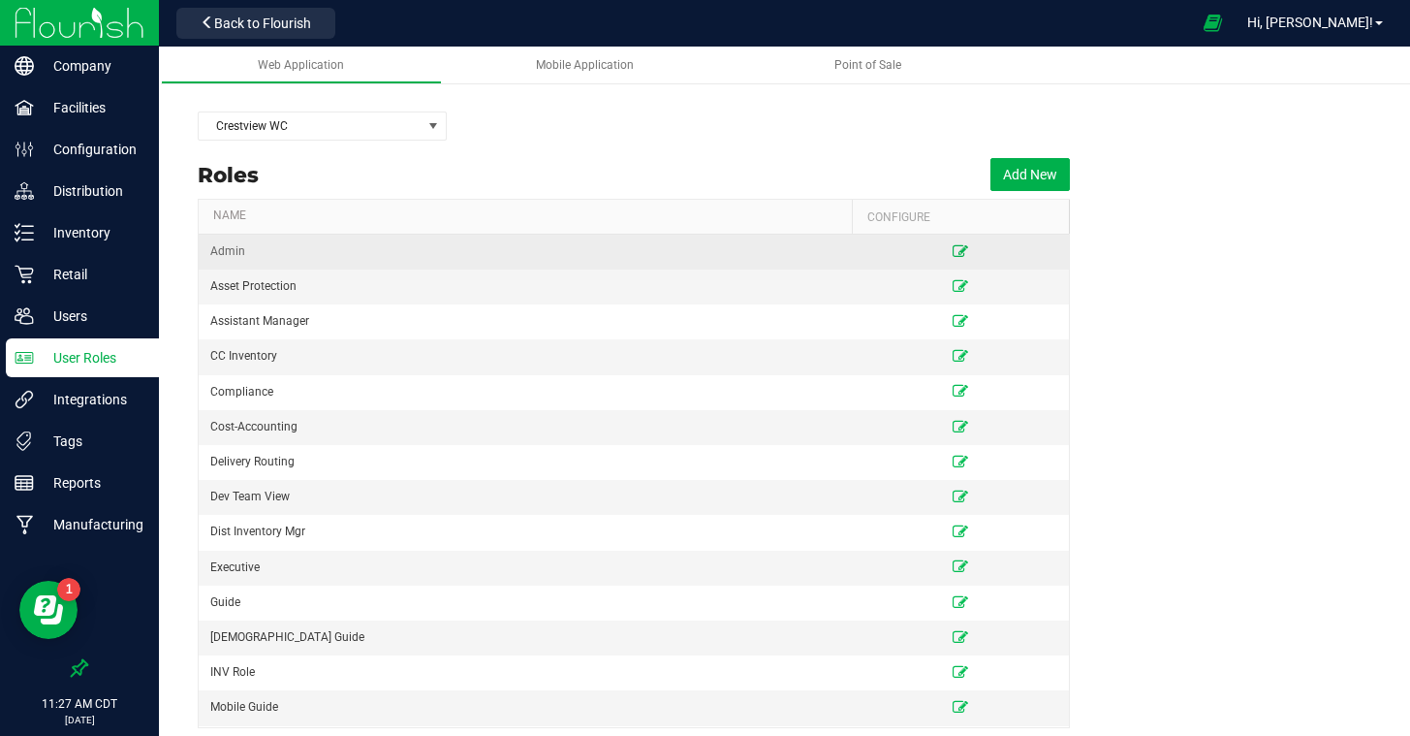
click at [959, 254] on icon at bounding box center [961, 251] width 16 height 12
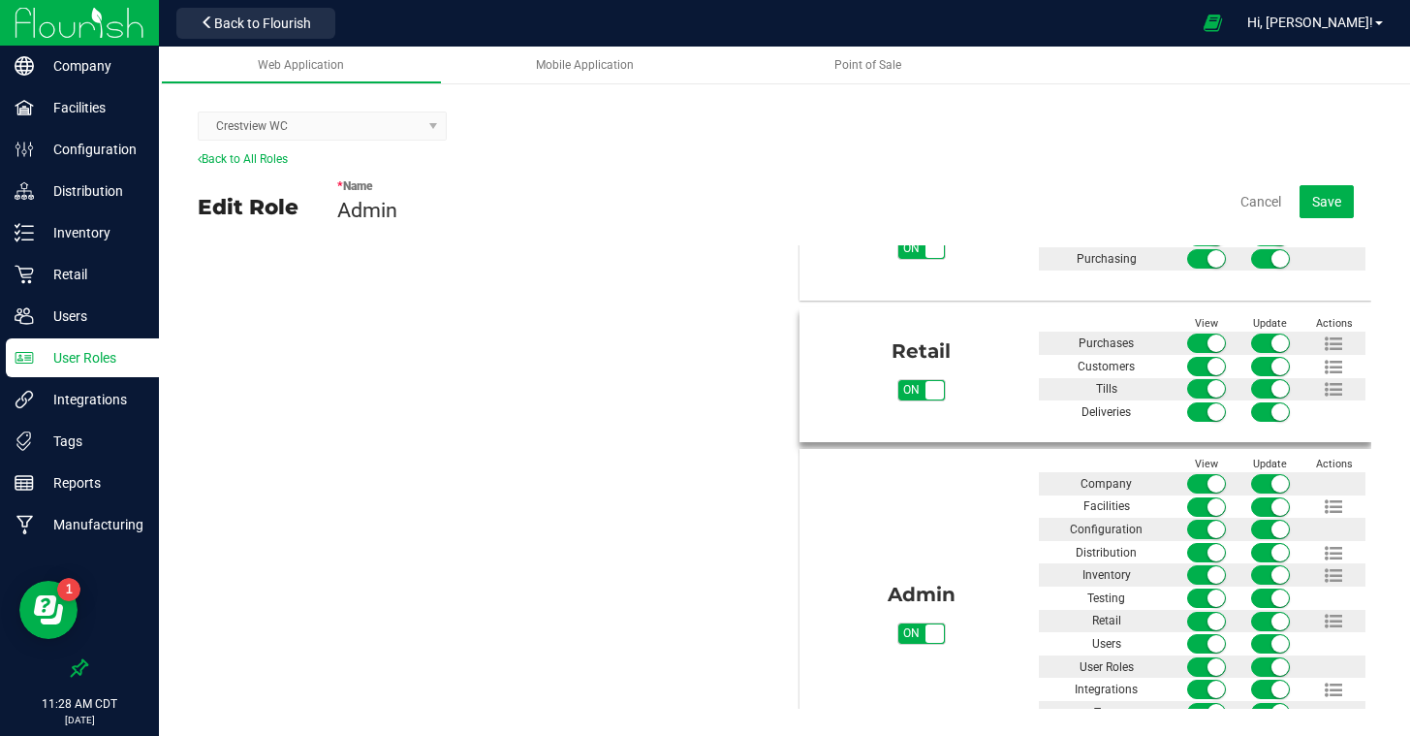
scroll to position [978, 0]
click at [1338, 362] on icon at bounding box center [1333, 365] width 17 height 17
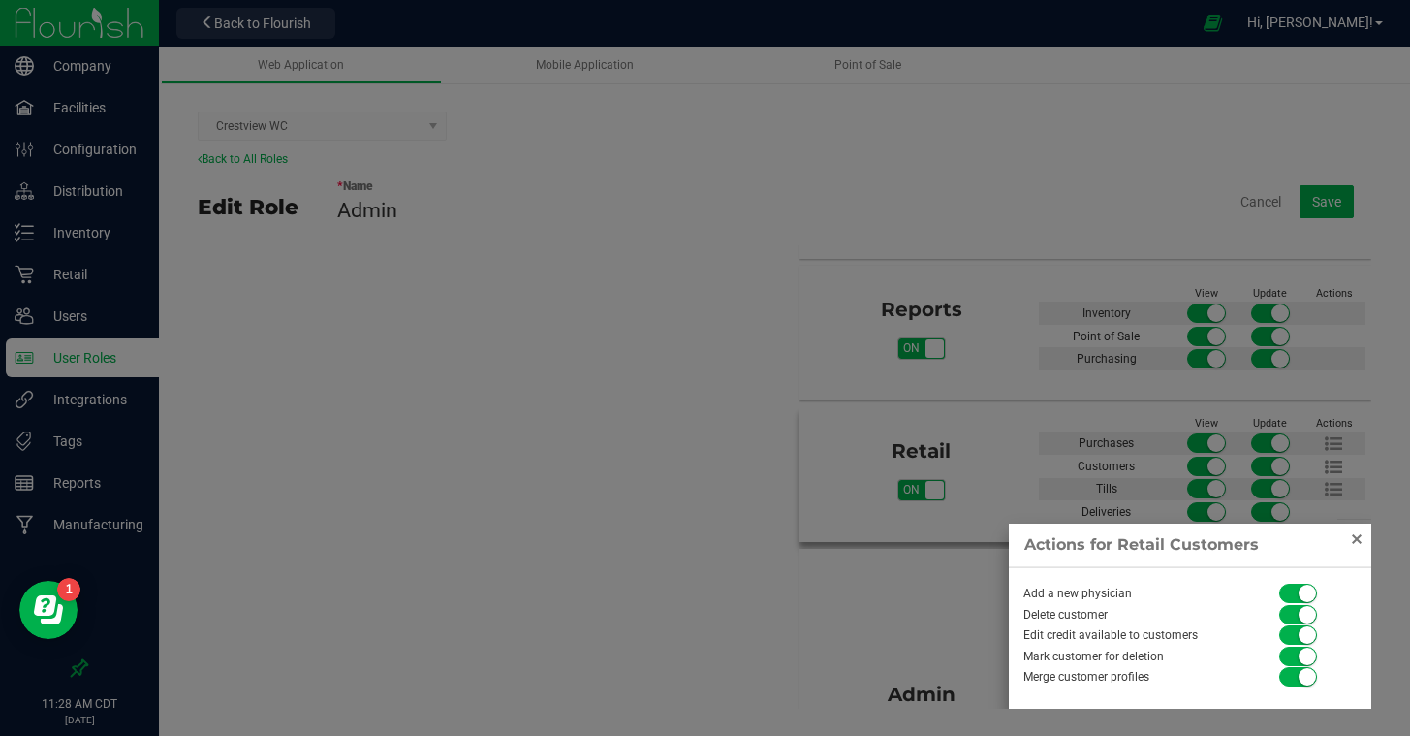
click at [1361, 539] on link "Close" at bounding box center [1356, 538] width 23 height 23
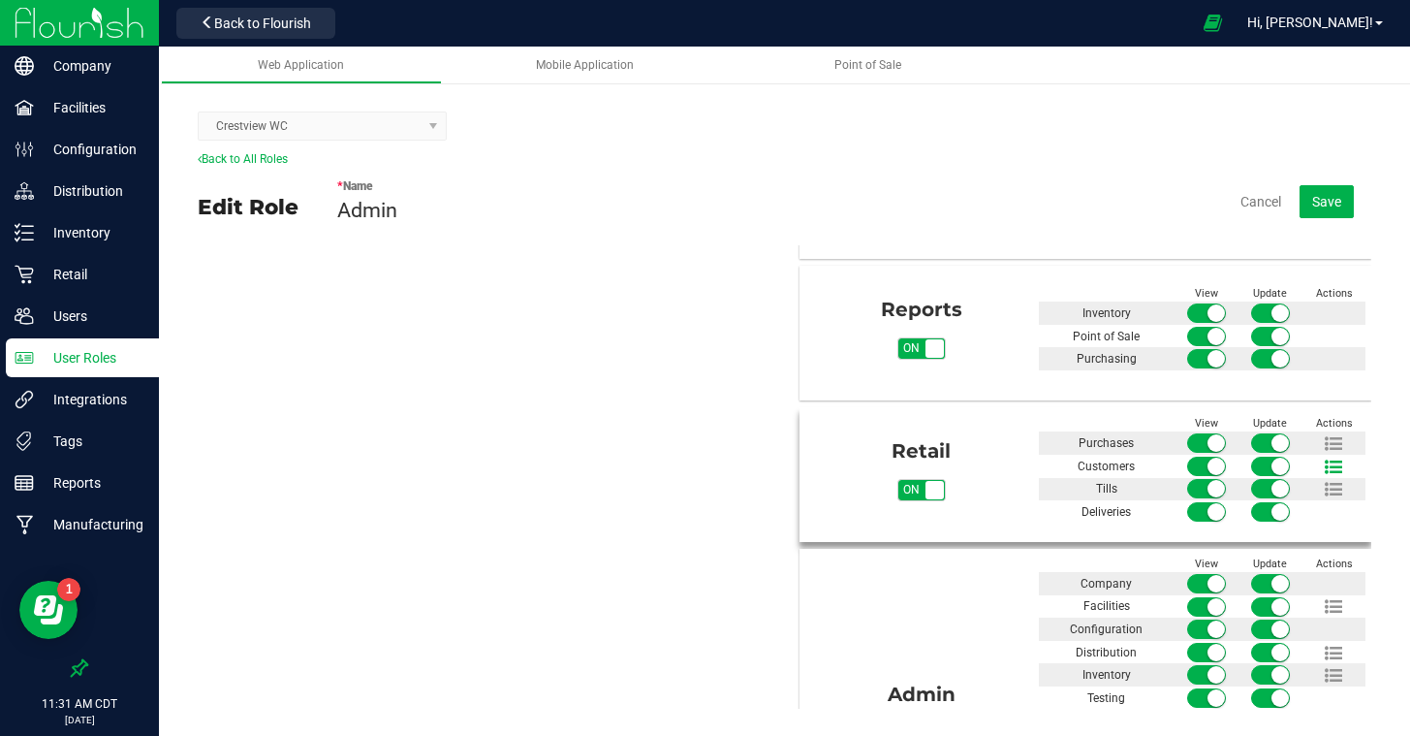
click at [1339, 461] on icon at bounding box center [1333, 466] width 17 height 17
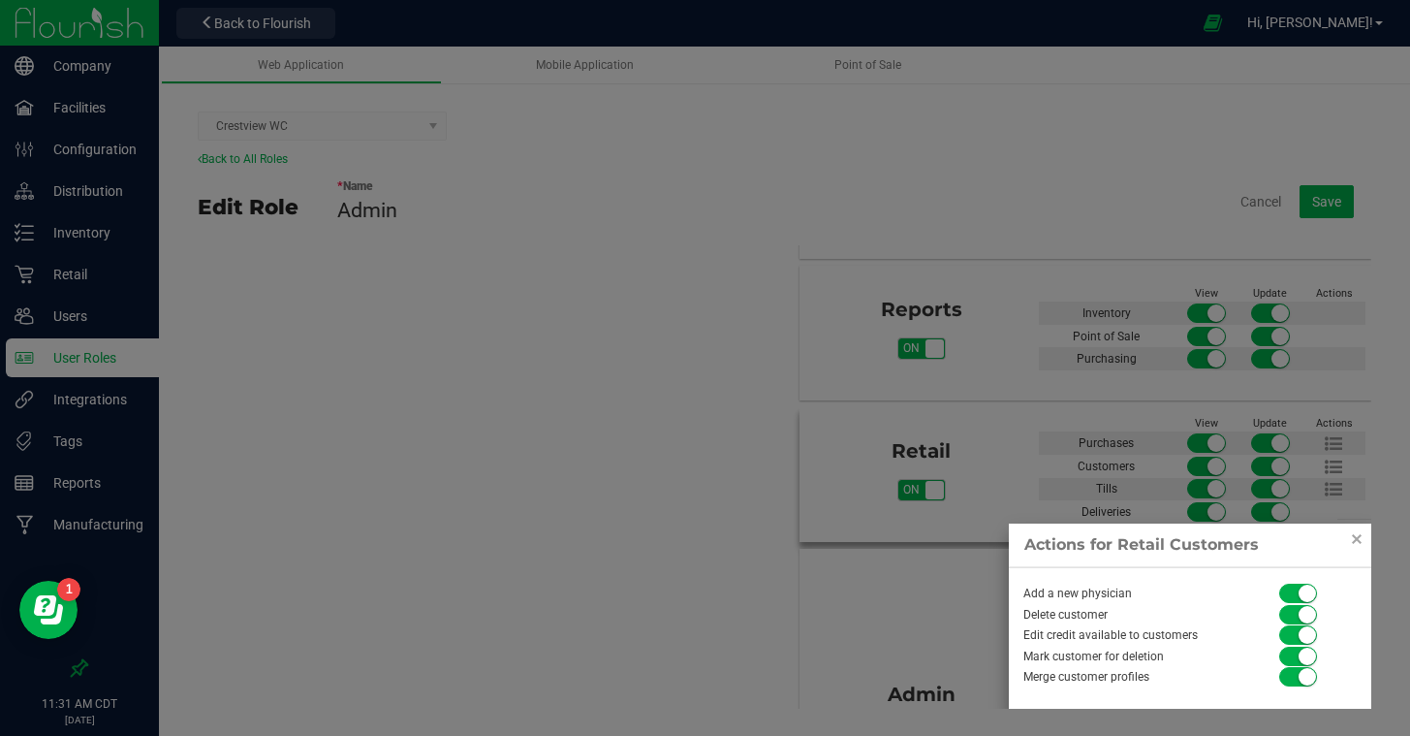
drag, startPoint x: 1357, startPoint y: 536, endPoint x: 1326, endPoint y: 528, distance: 32.0
click at [1357, 536] on link "Close" at bounding box center [1356, 538] width 23 height 23
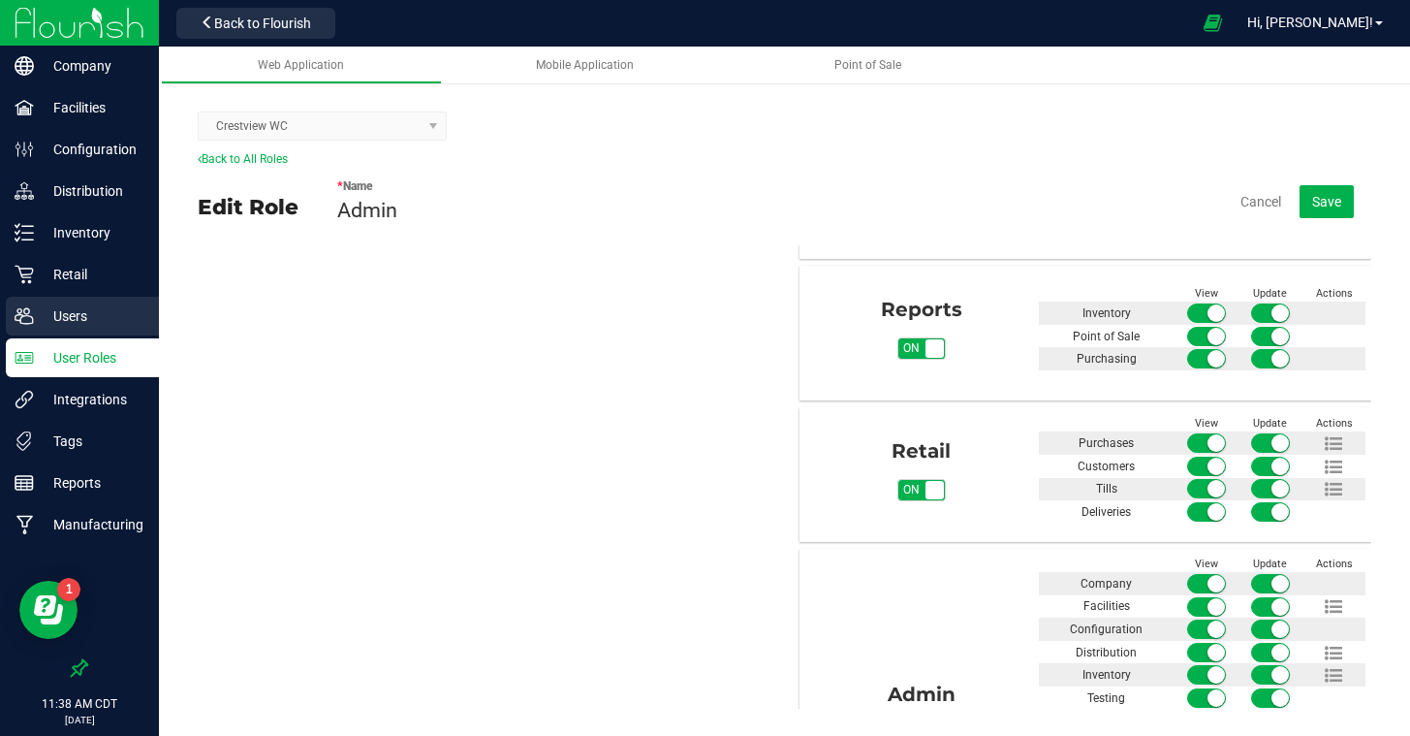
click at [68, 312] on p "Users" at bounding box center [92, 315] width 116 height 23
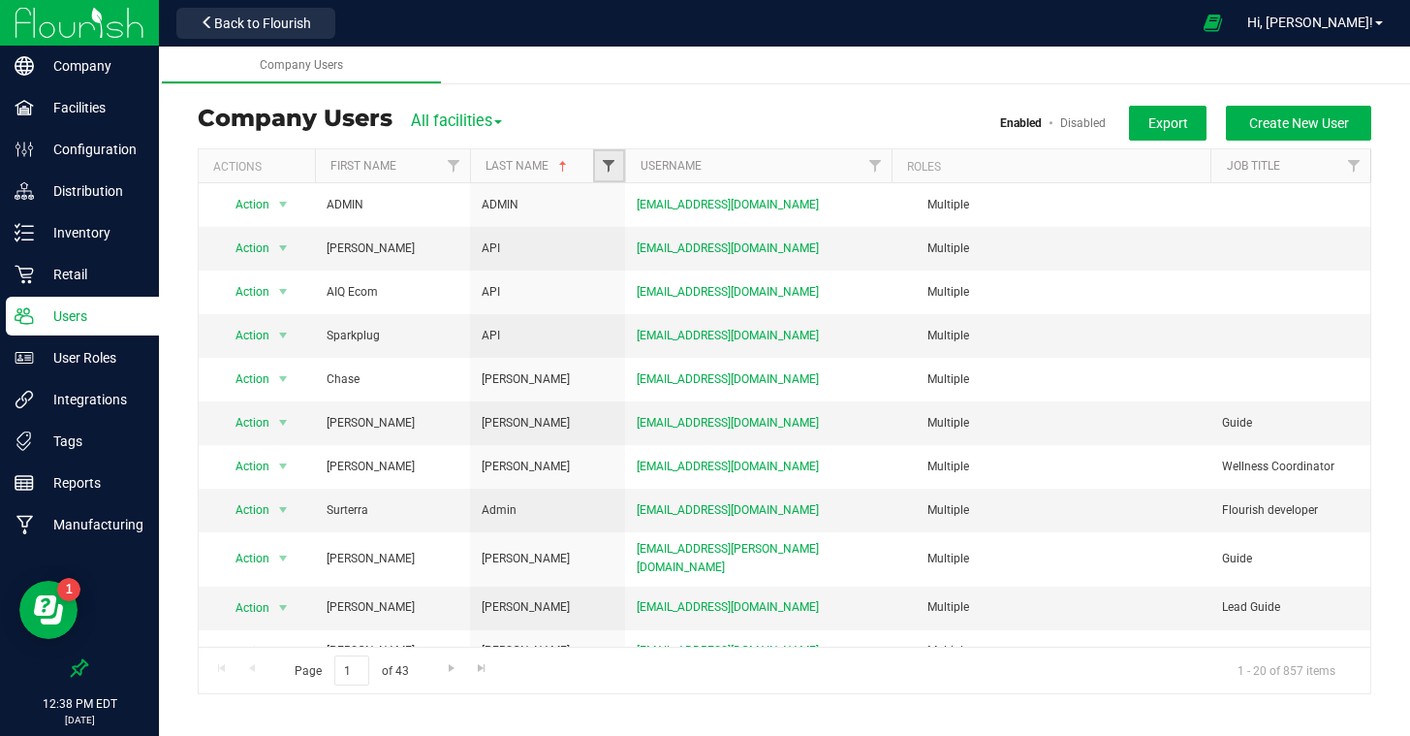
click at [609, 165] on span "Filter" at bounding box center [609, 166] width 16 height 16
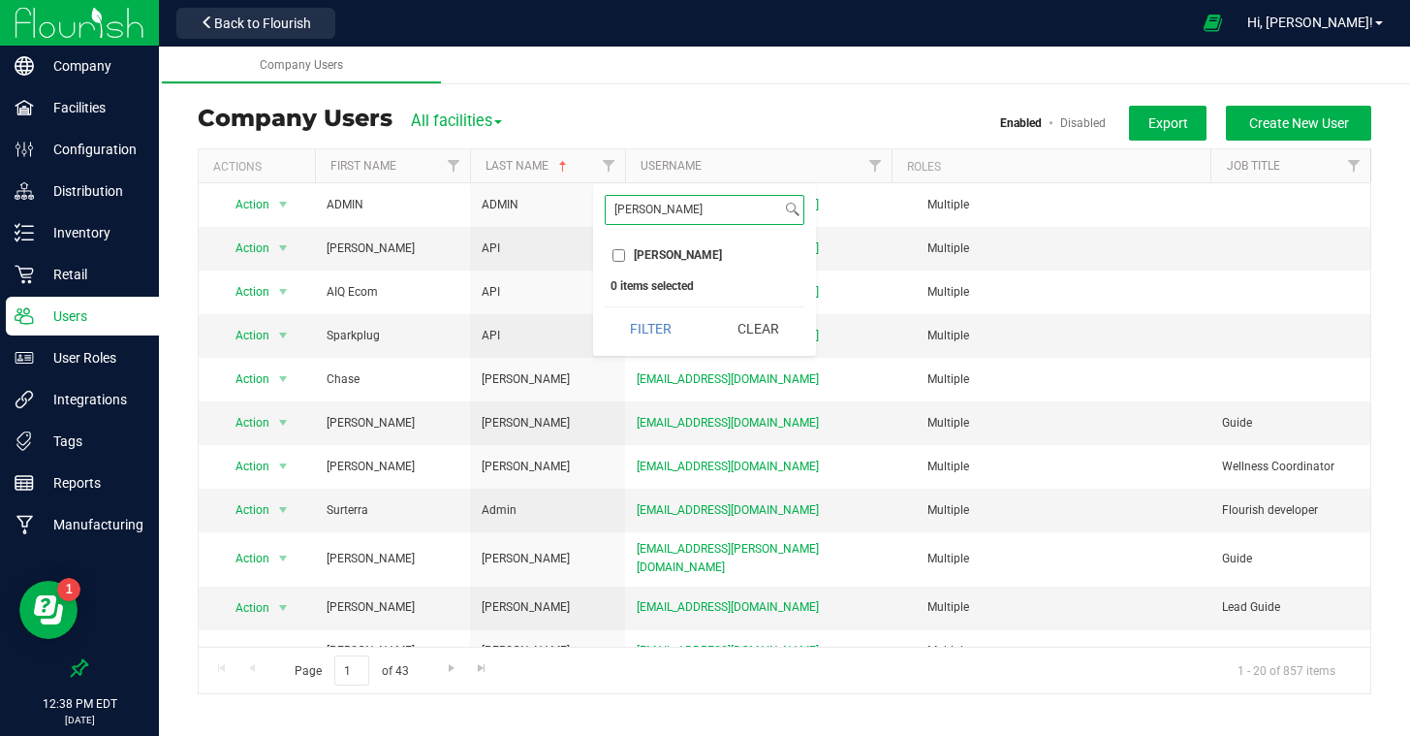
type input "johnson"
click at [619, 255] on input "Johnson" at bounding box center [619, 255] width 13 height 13
checkbox input "true"
drag, startPoint x: 631, startPoint y: 318, endPoint x: 653, endPoint y: 323, distance: 22.8
click at [630, 318] on button "Filter" at bounding box center [651, 328] width 93 height 43
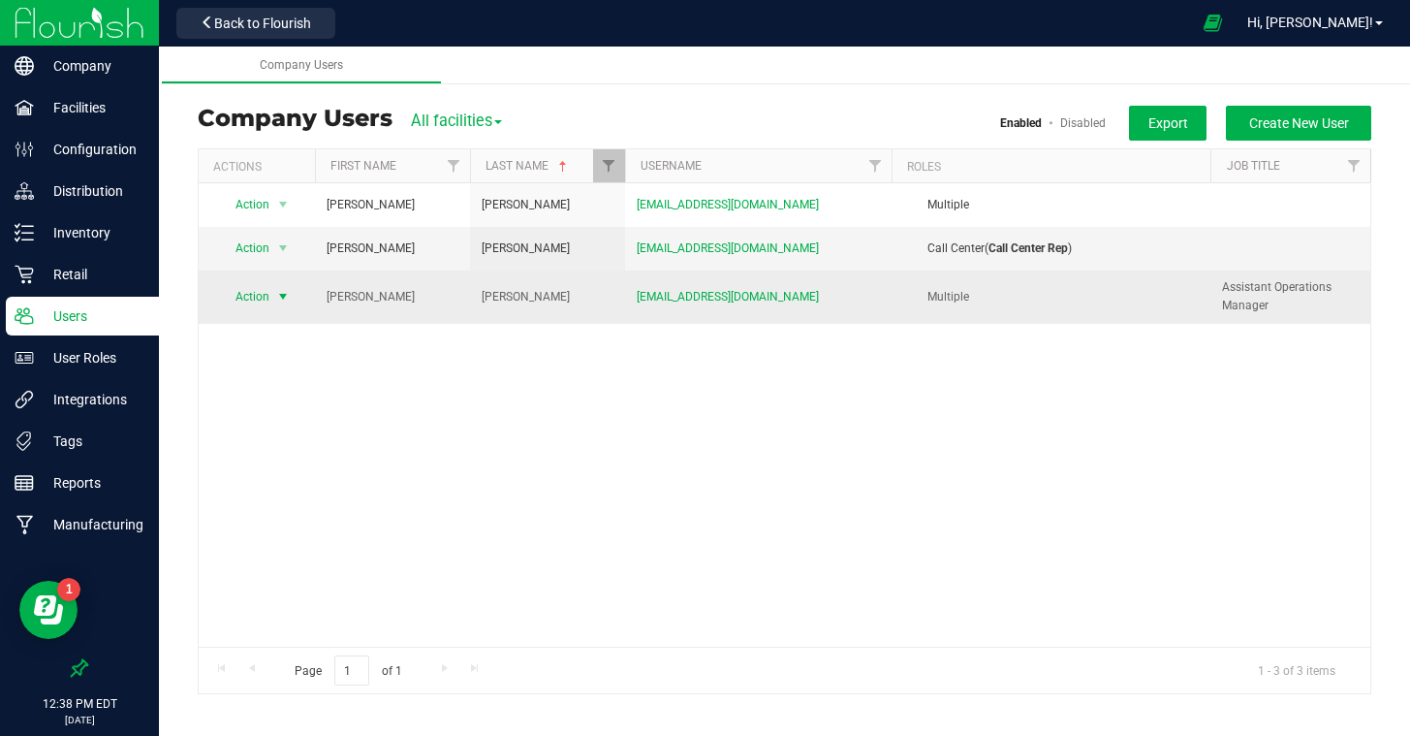
click at [268, 298] on span "Action" at bounding box center [244, 296] width 53 height 27
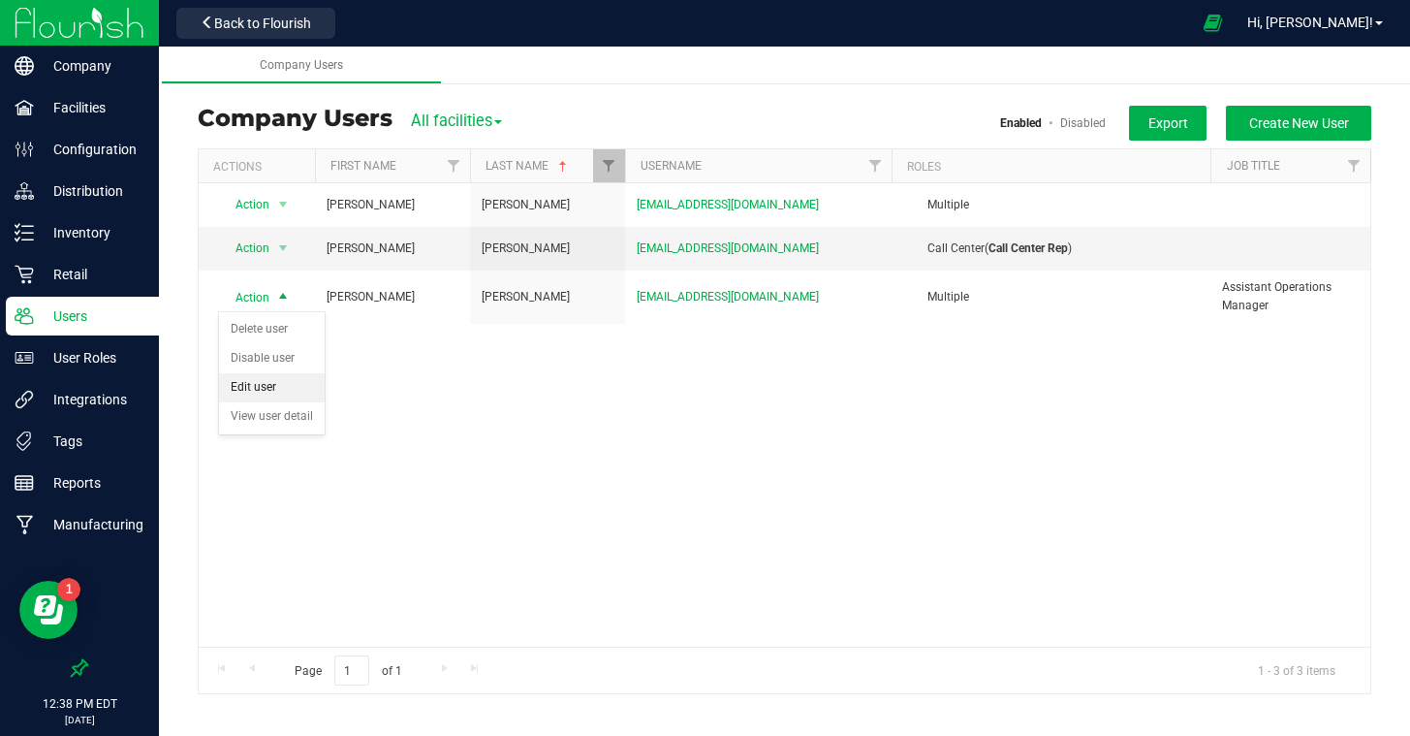
click at [264, 377] on li "Edit user" at bounding box center [272, 387] width 106 height 29
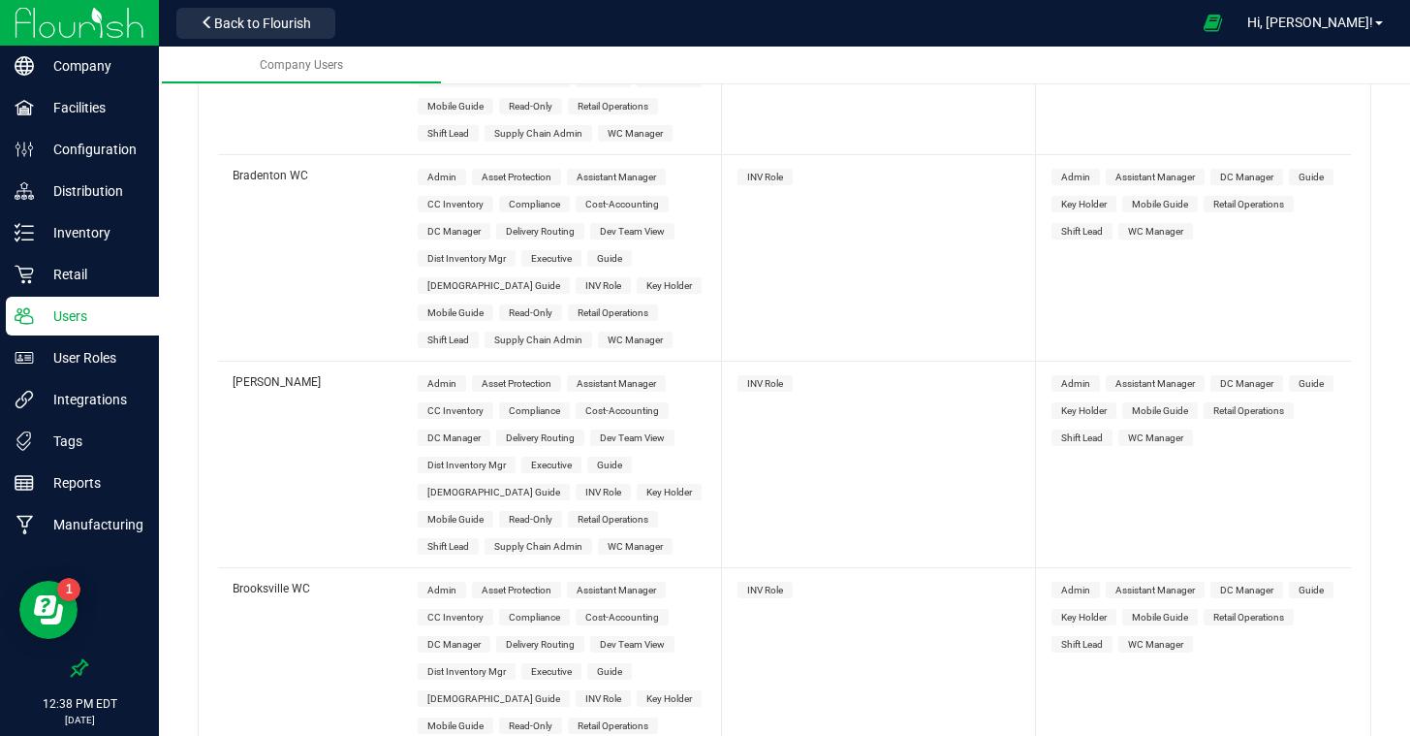
scroll to position [1157, 0]
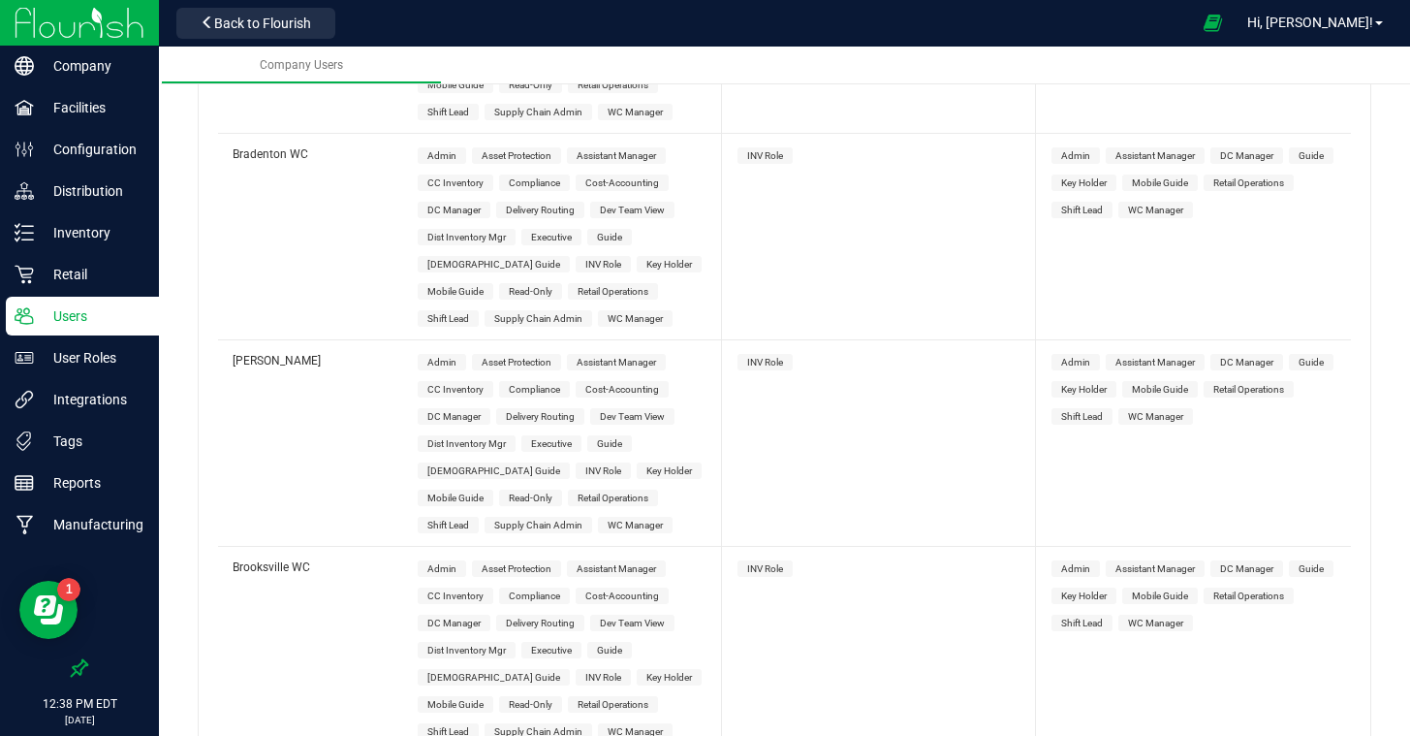
click at [598, 517] on span "WC Manager" at bounding box center [635, 525] width 75 height 16
click at [762, 357] on span "INV Role" at bounding box center [765, 362] width 36 height 11
drag, startPoint x: 1158, startPoint y: 393, endPoint x: 1126, endPoint y: 399, distance: 32.7
click at [1158, 411] on span "WC Manager" at bounding box center [1155, 416] width 55 height 11
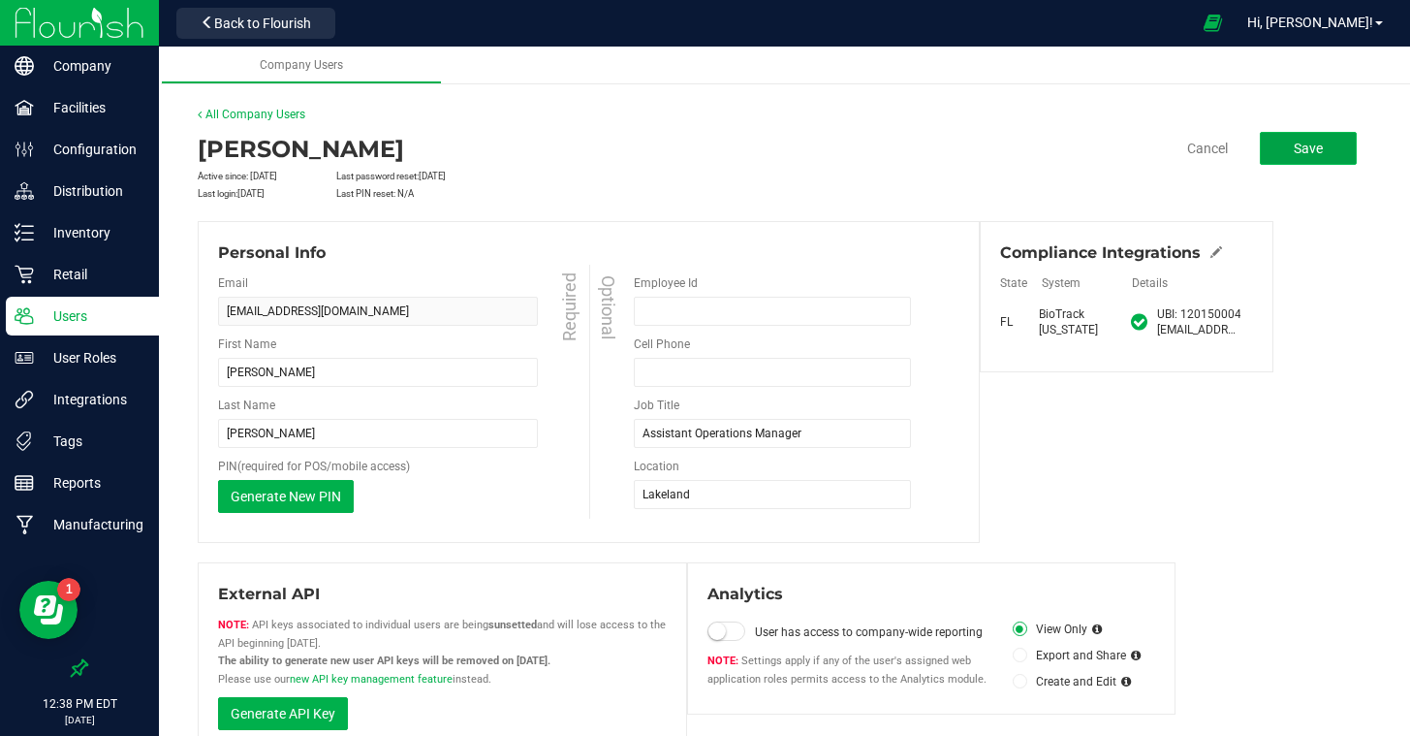
click at [1284, 152] on button "Save" at bounding box center [1308, 148] width 97 height 33
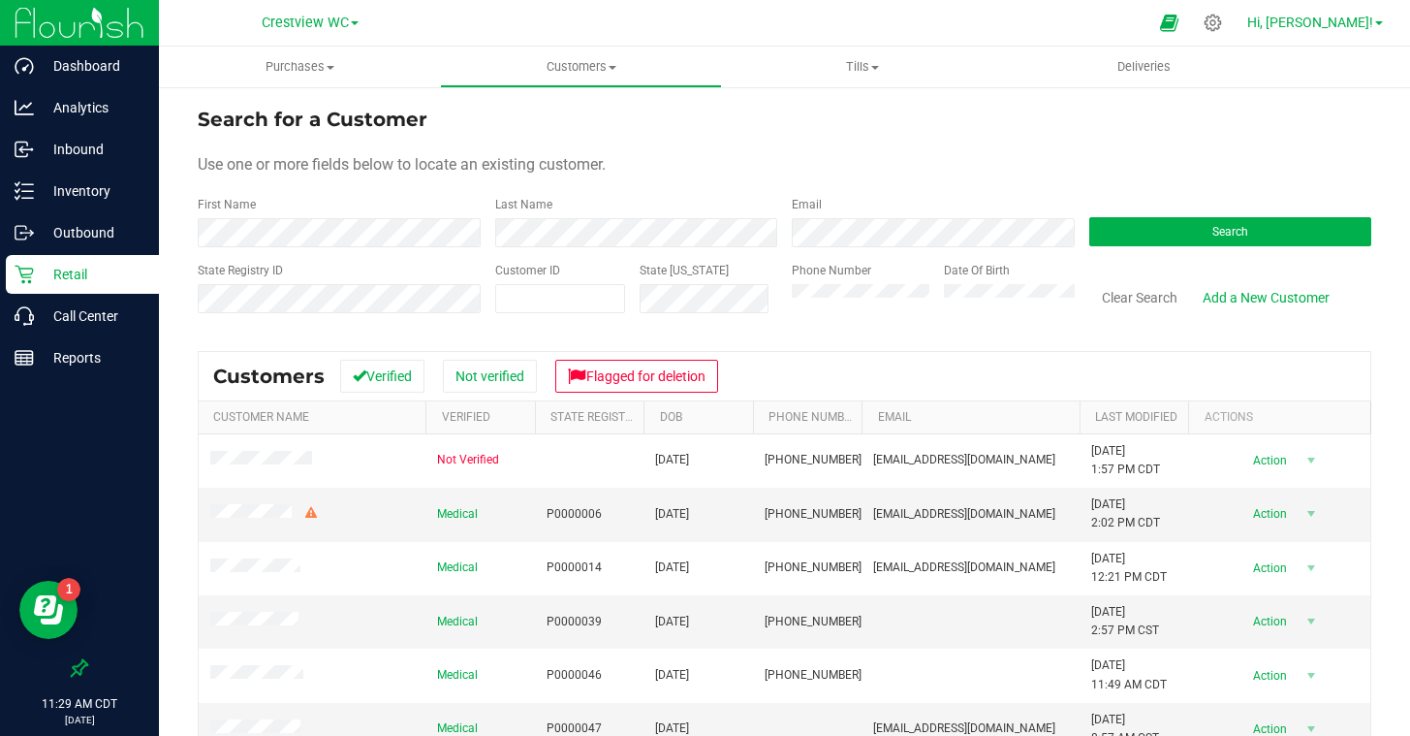
click at [1326, 26] on span "Hi, [PERSON_NAME]!" at bounding box center [1310, 23] width 126 height 16
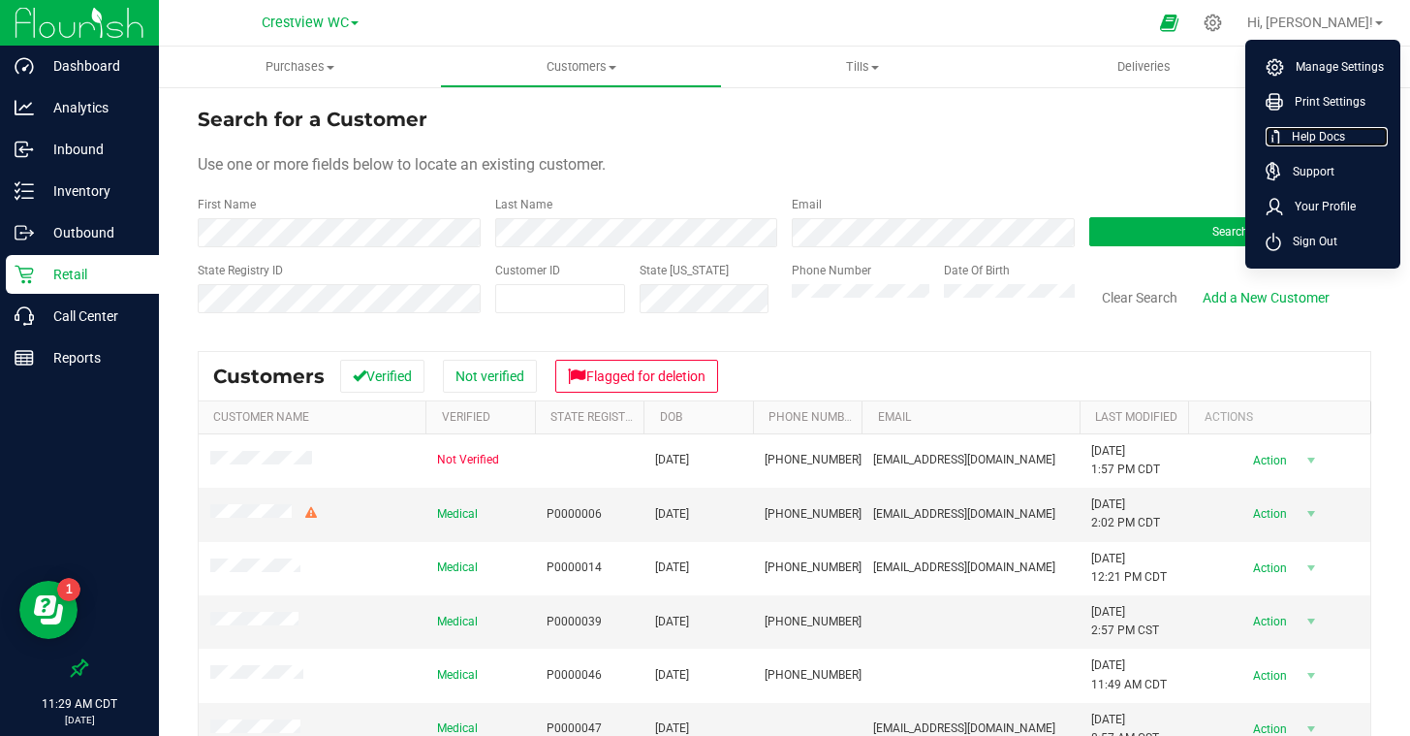
click at [1309, 134] on span "Help Docs" at bounding box center [1312, 136] width 65 height 19
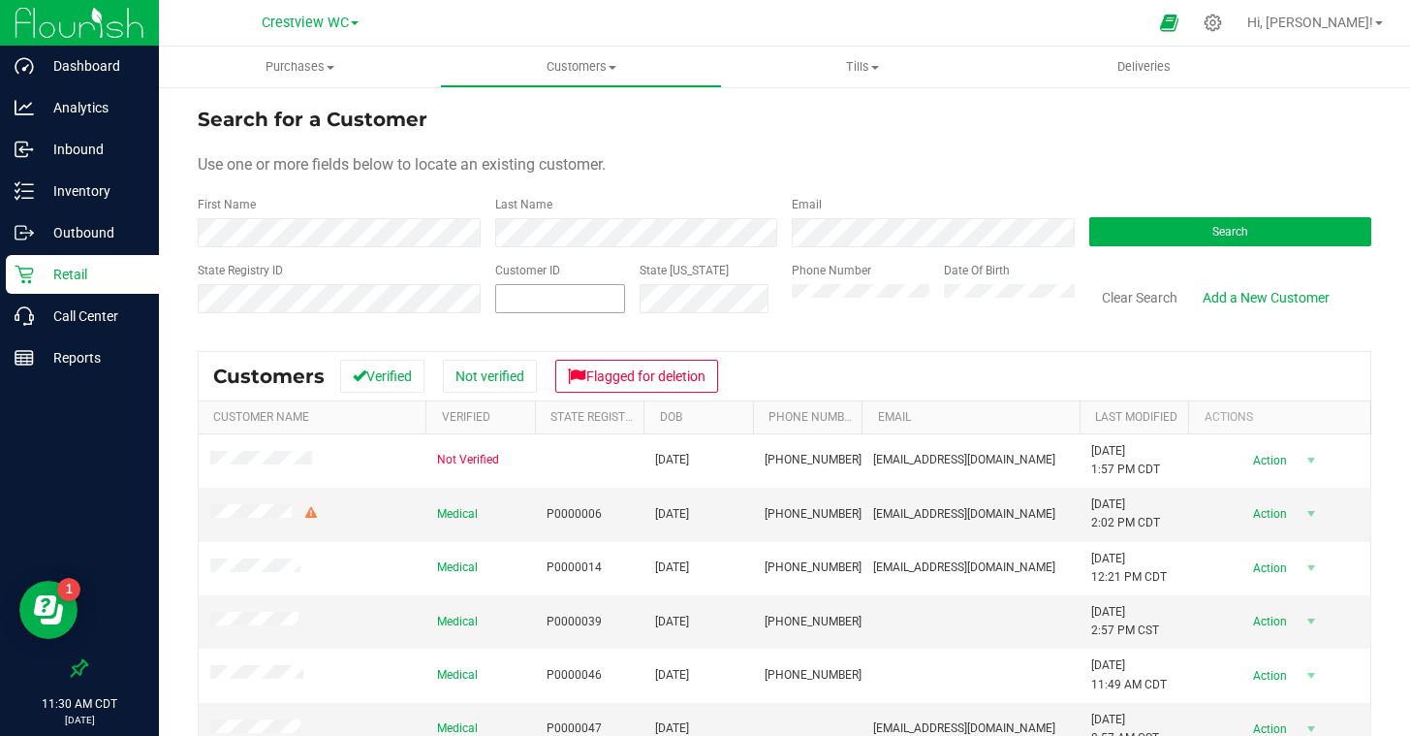
click at [542, 299] on span at bounding box center [560, 298] width 131 height 29
paste input "1541210"
type input "1541210"
click at [1219, 226] on span "Search" at bounding box center [1230, 232] width 36 height 14
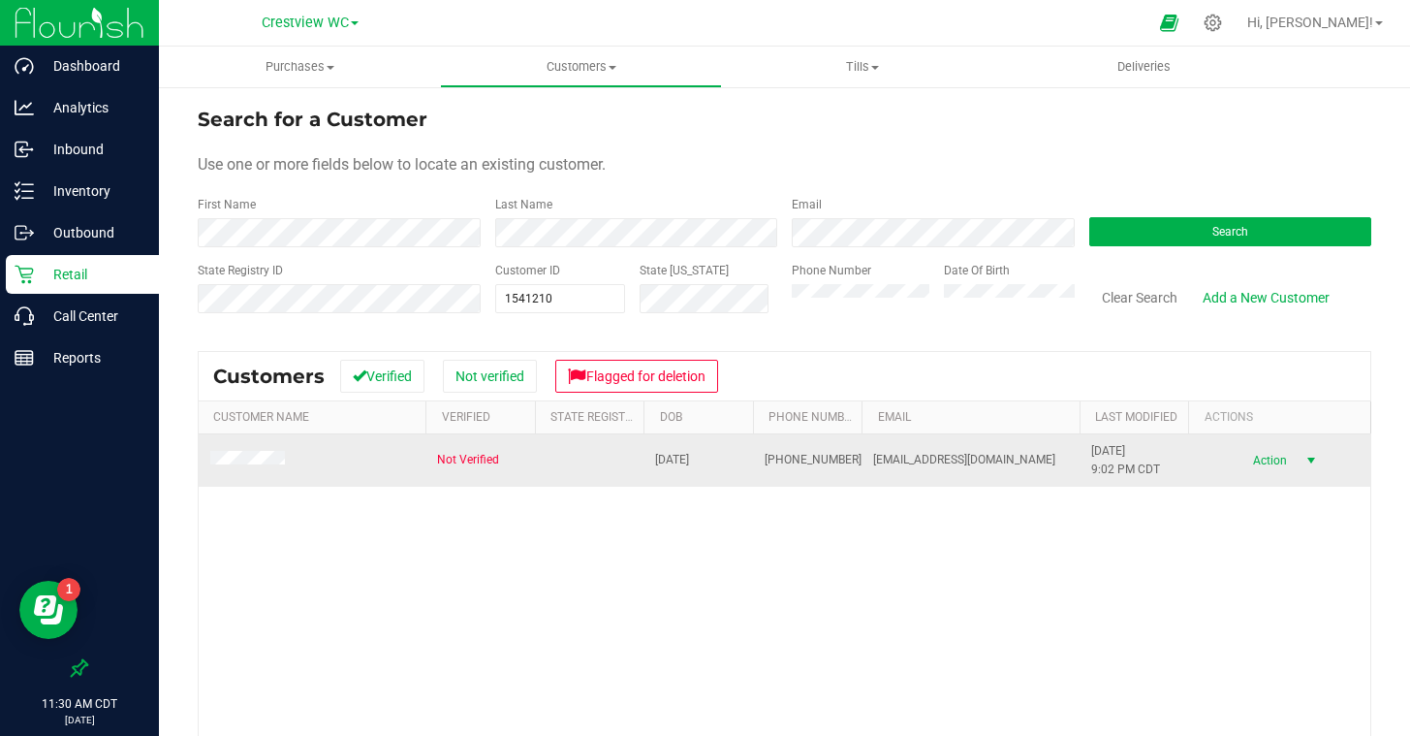
click at [1314, 461] on span "select" at bounding box center [1312, 461] width 16 height 16
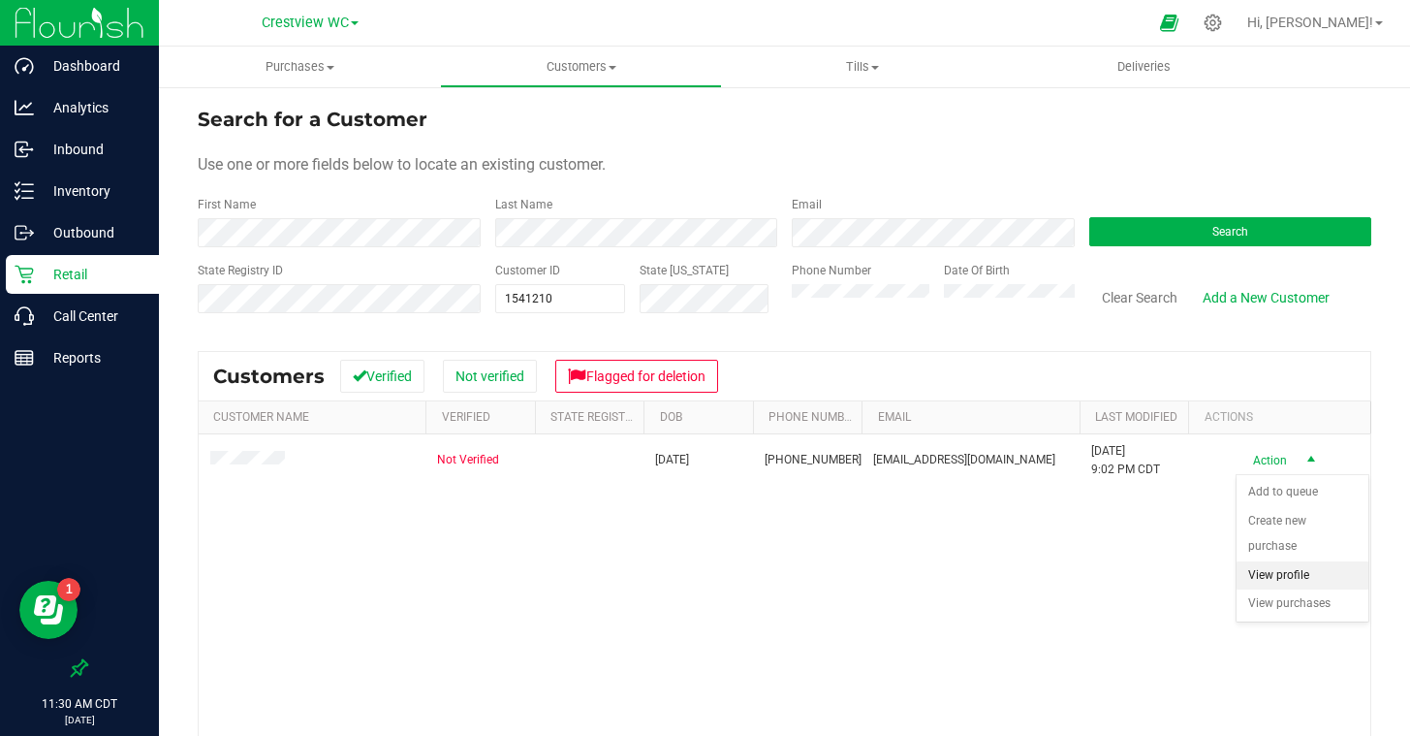
click at [1276, 579] on li "View profile" at bounding box center [1303, 575] width 132 height 29
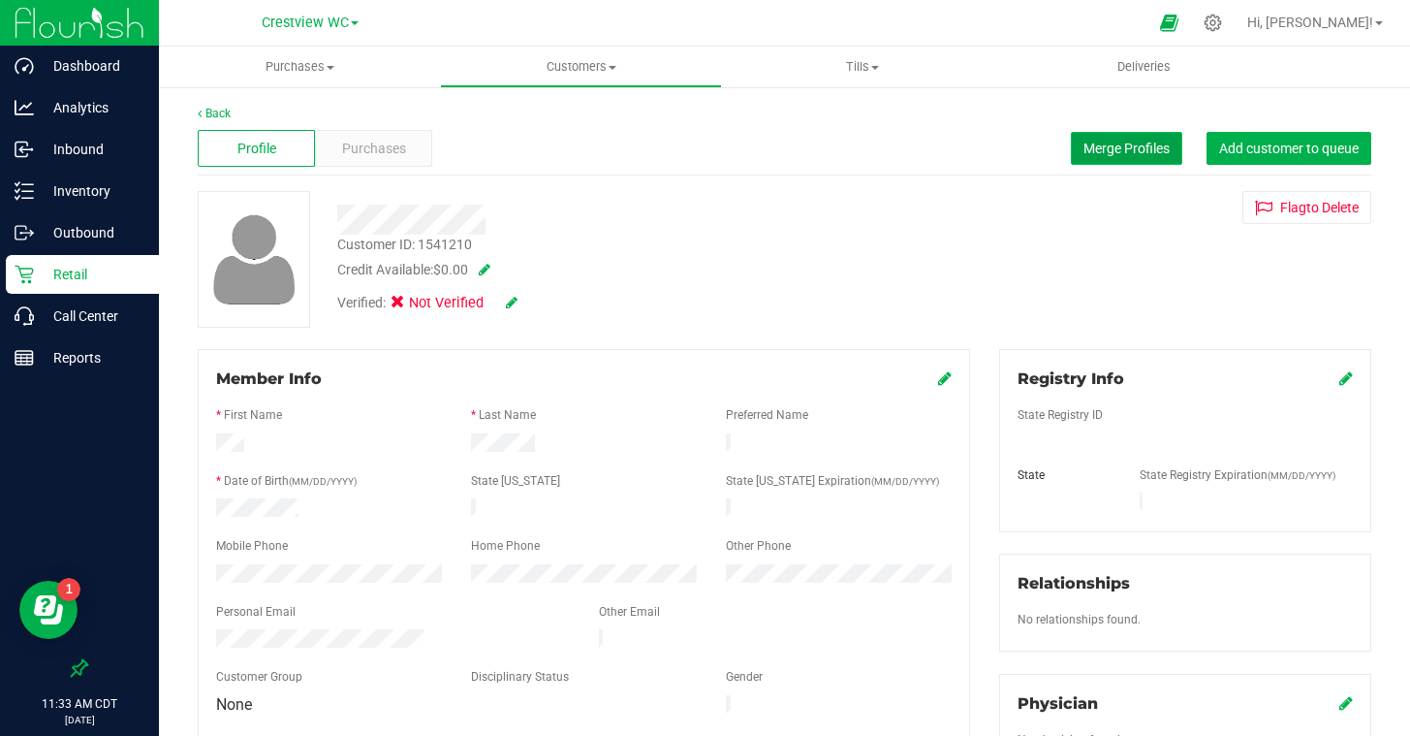
click at [1102, 150] on span "Merge Profiles" at bounding box center [1127, 149] width 86 height 16
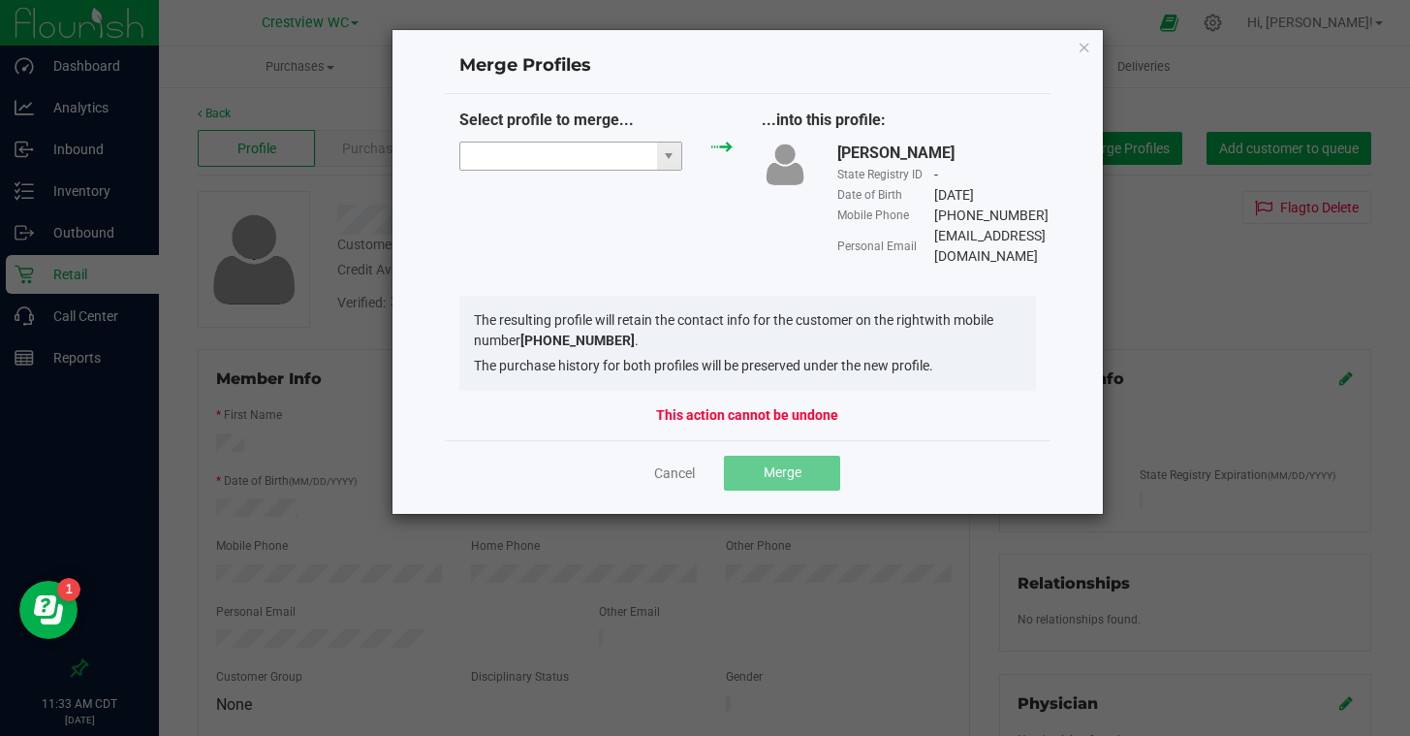
click at [595, 154] on input "NO DATA FOUND" at bounding box center [558, 155] width 197 height 27
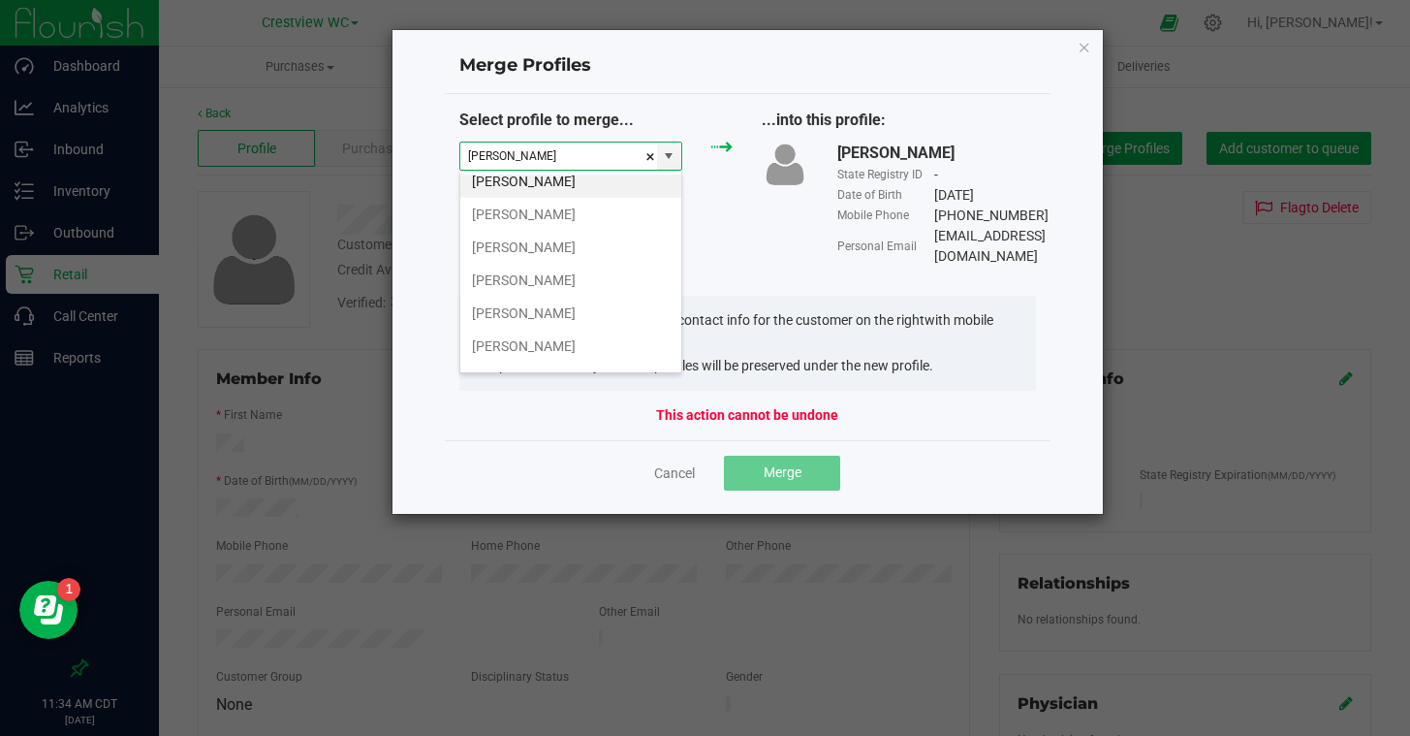
scroll to position [8, 0]
type input "LUIS GONZALEZ"
click at [1081, 50] on icon "Close" at bounding box center [1085, 46] width 14 height 23
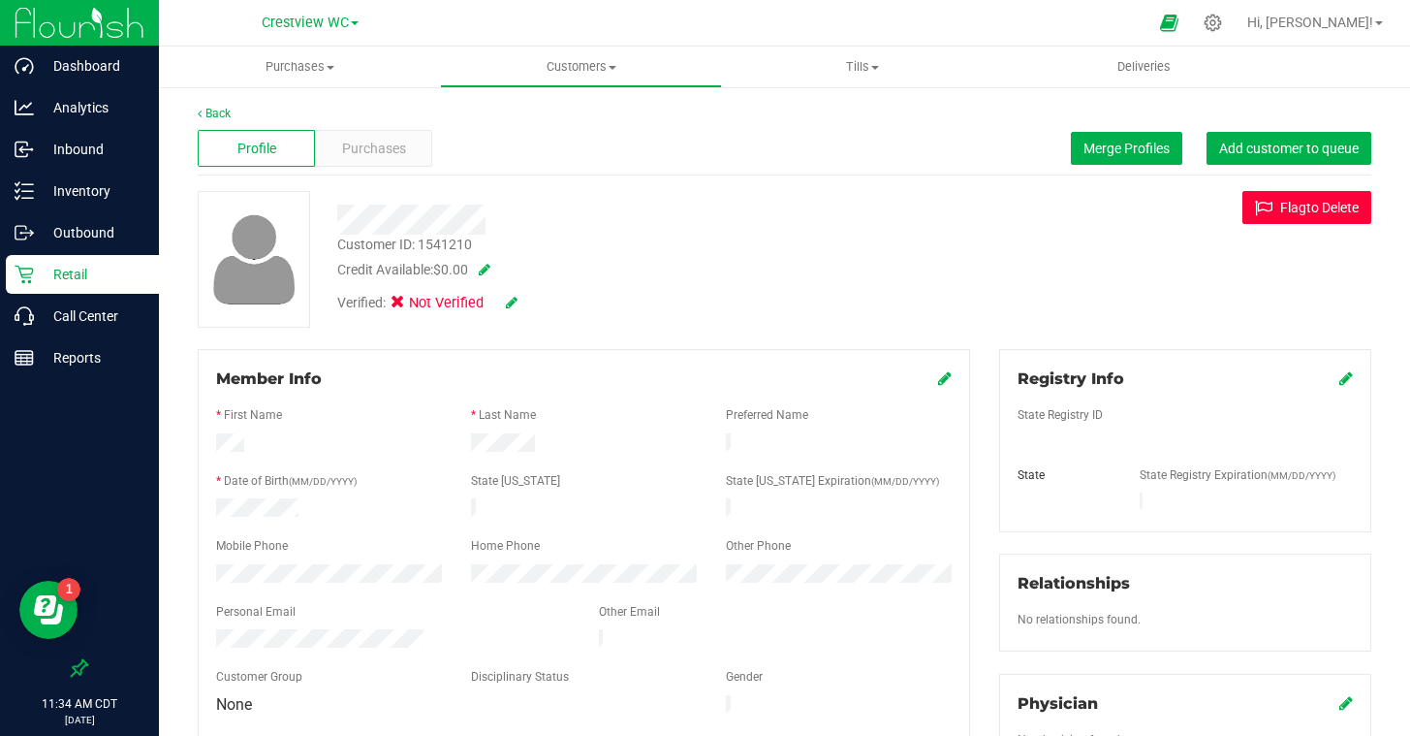
click at [1312, 206] on button "Flag to Delete" at bounding box center [1306, 207] width 129 height 33
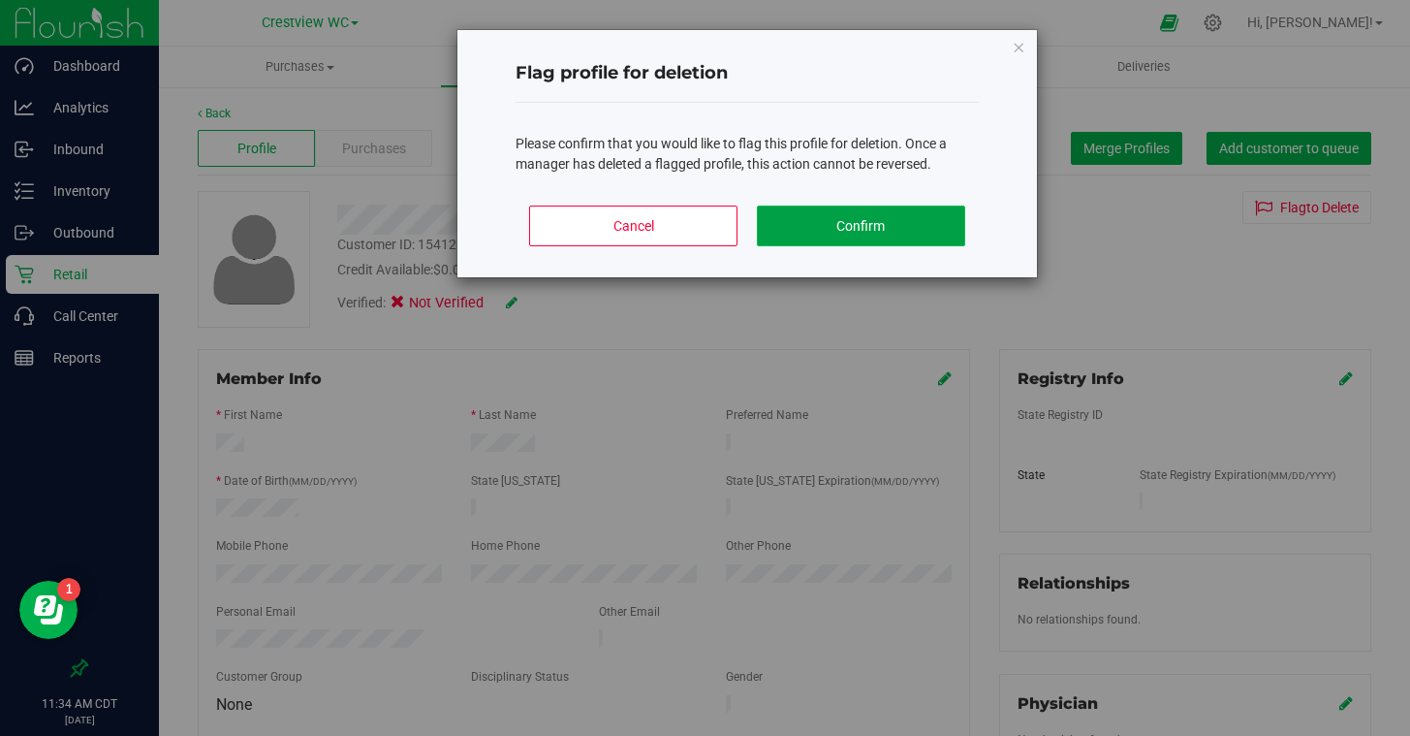
click at [850, 224] on button "Confirm" at bounding box center [861, 225] width 208 height 41
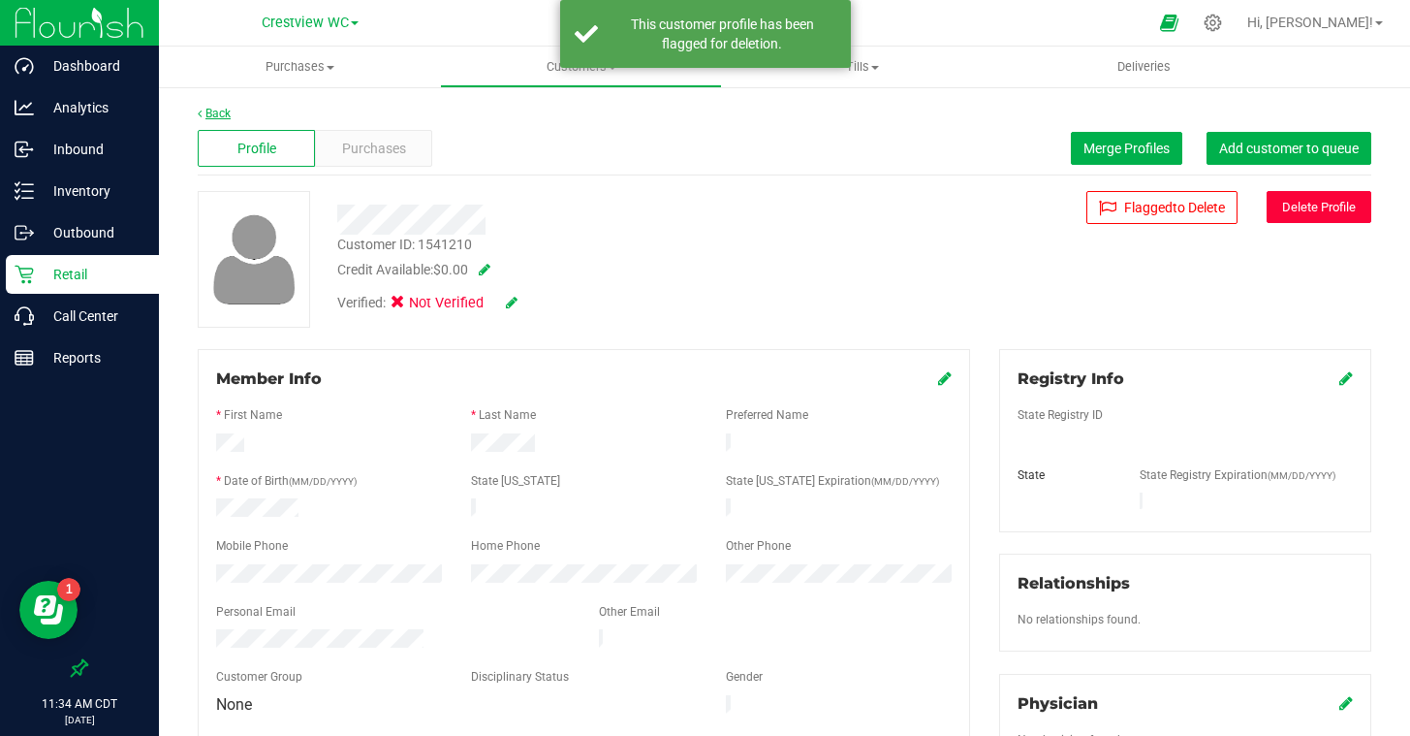
click at [203, 115] on link "Back" at bounding box center [214, 114] width 33 height 14
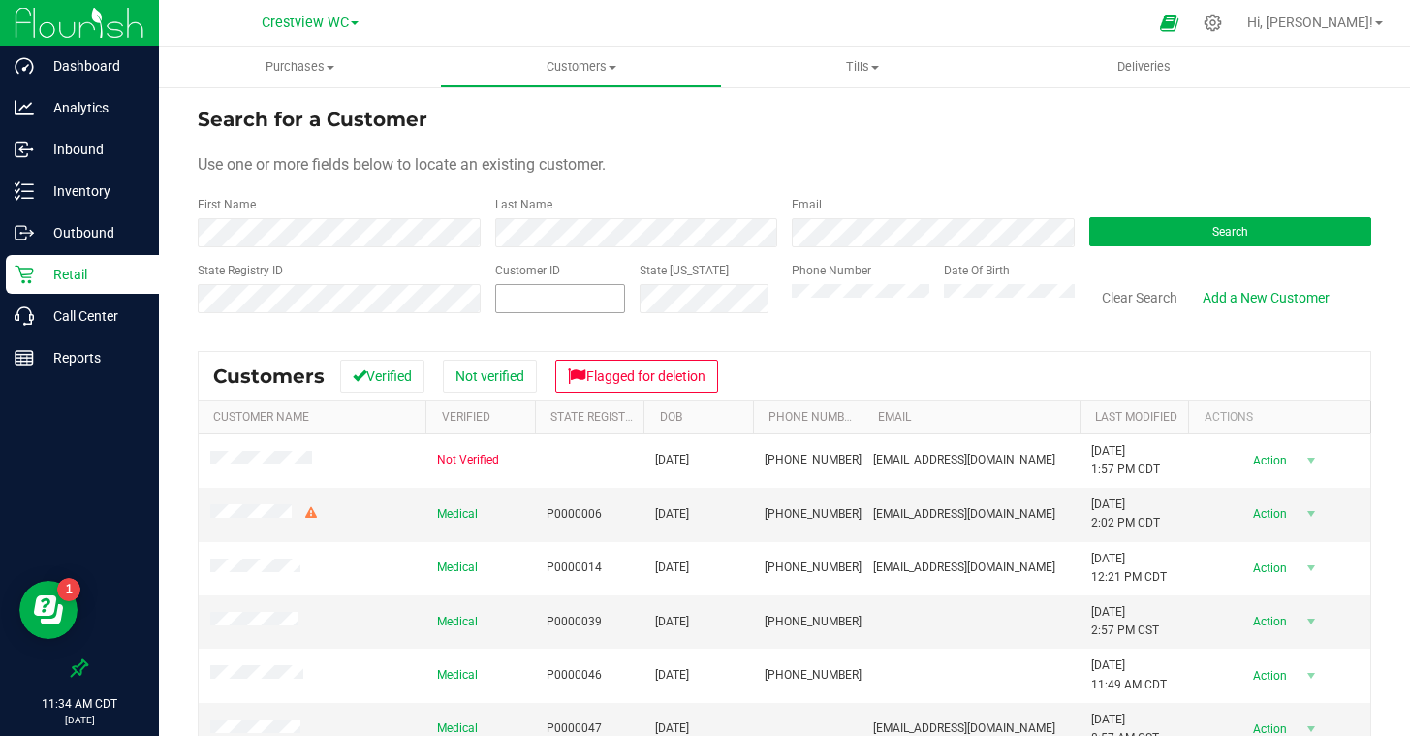
click at [571, 302] on span at bounding box center [560, 298] width 131 height 29
paste input "1541210"
type input "1541210"
click at [1179, 237] on button "Search" at bounding box center [1230, 231] width 283 height 29
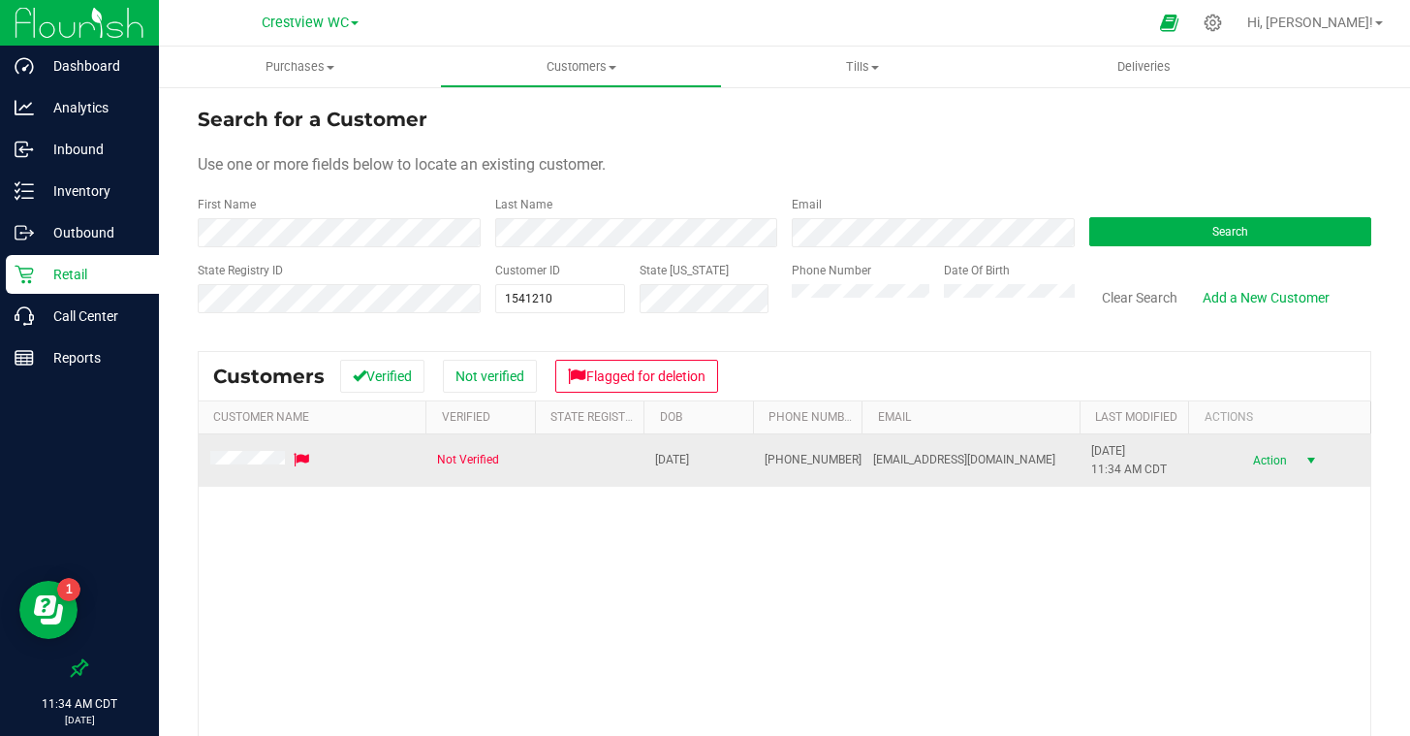
click at [1314, 460] on span "select" at bounding box center [1312, 461] width 16 height 16
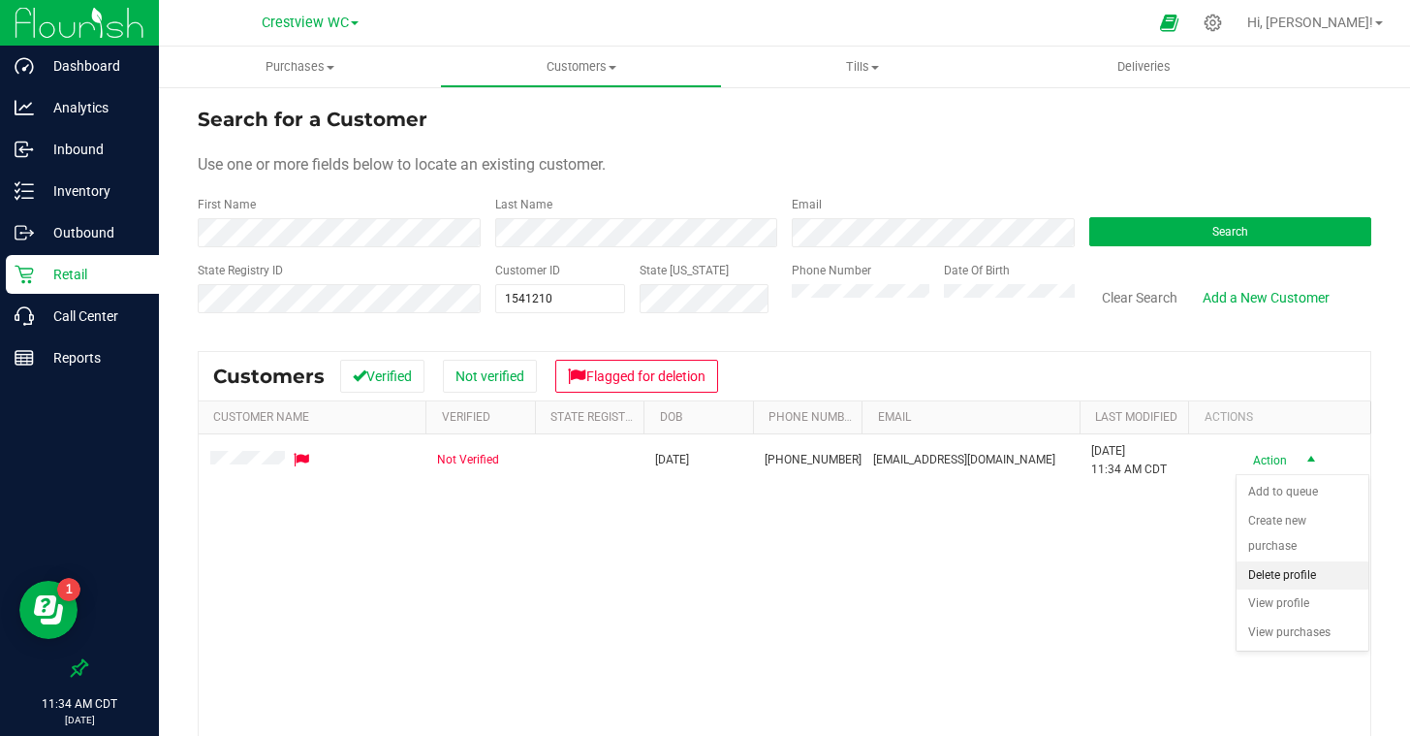
click at [1291, 568] on li "Delete profile" at bounding box center [1303, 575] width 132 height 29
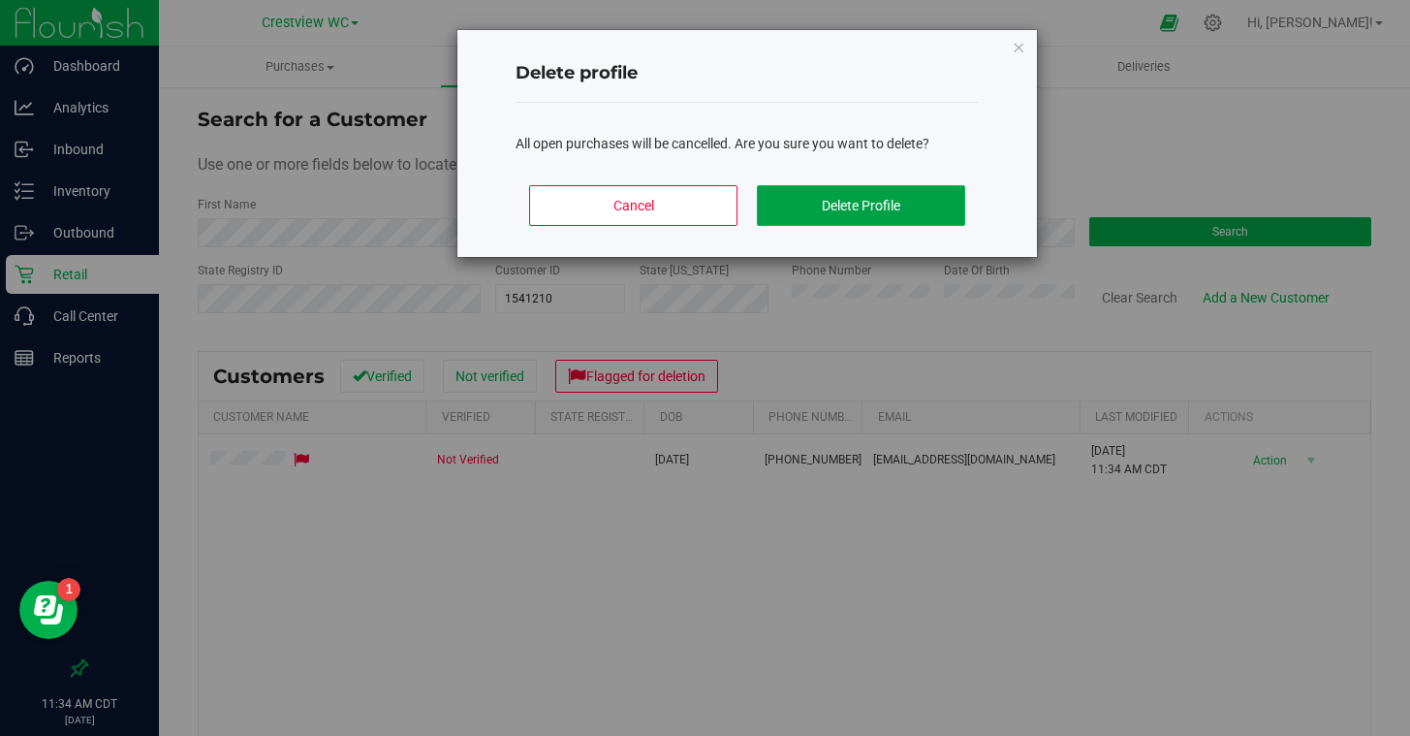
click at [846, 191] on button "Delete Profile" at bounding box center [861, 205] width 208 height 41
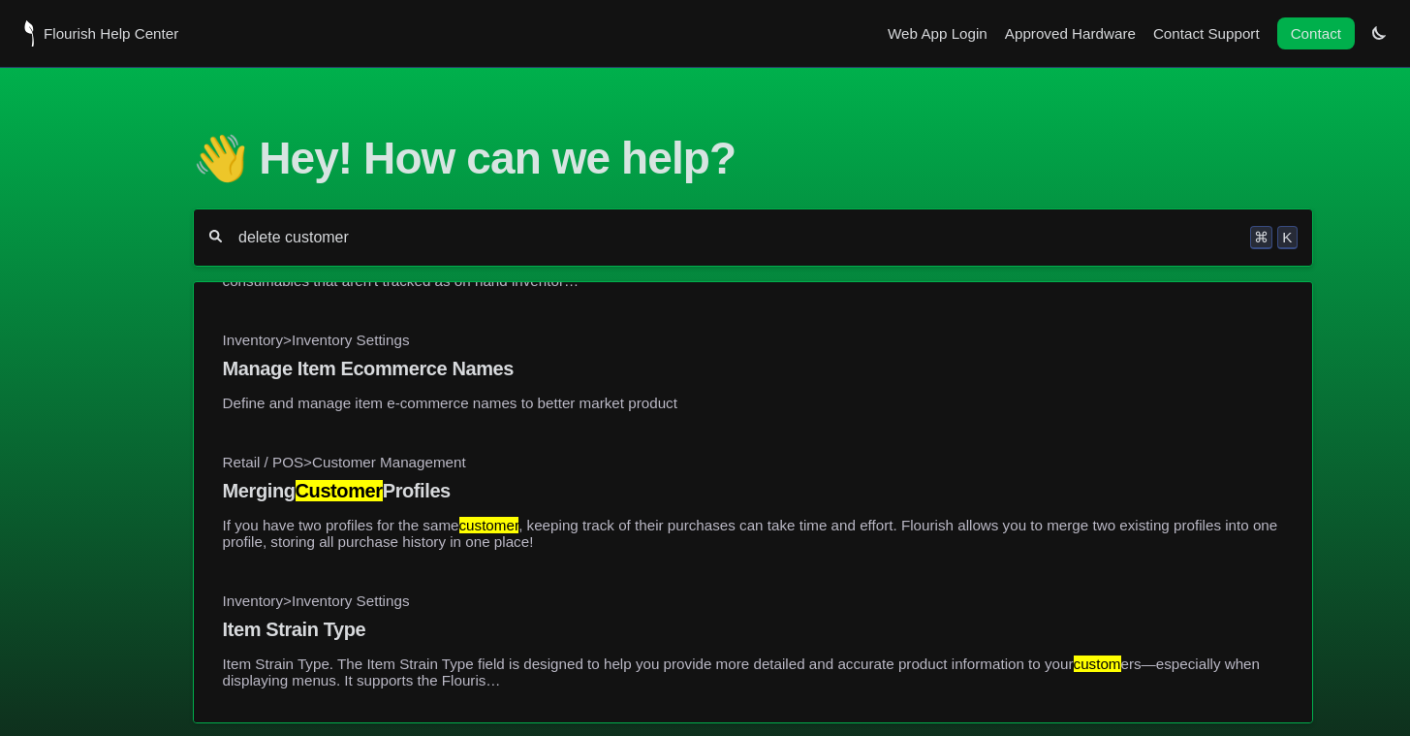
scroll to position [811, 0]
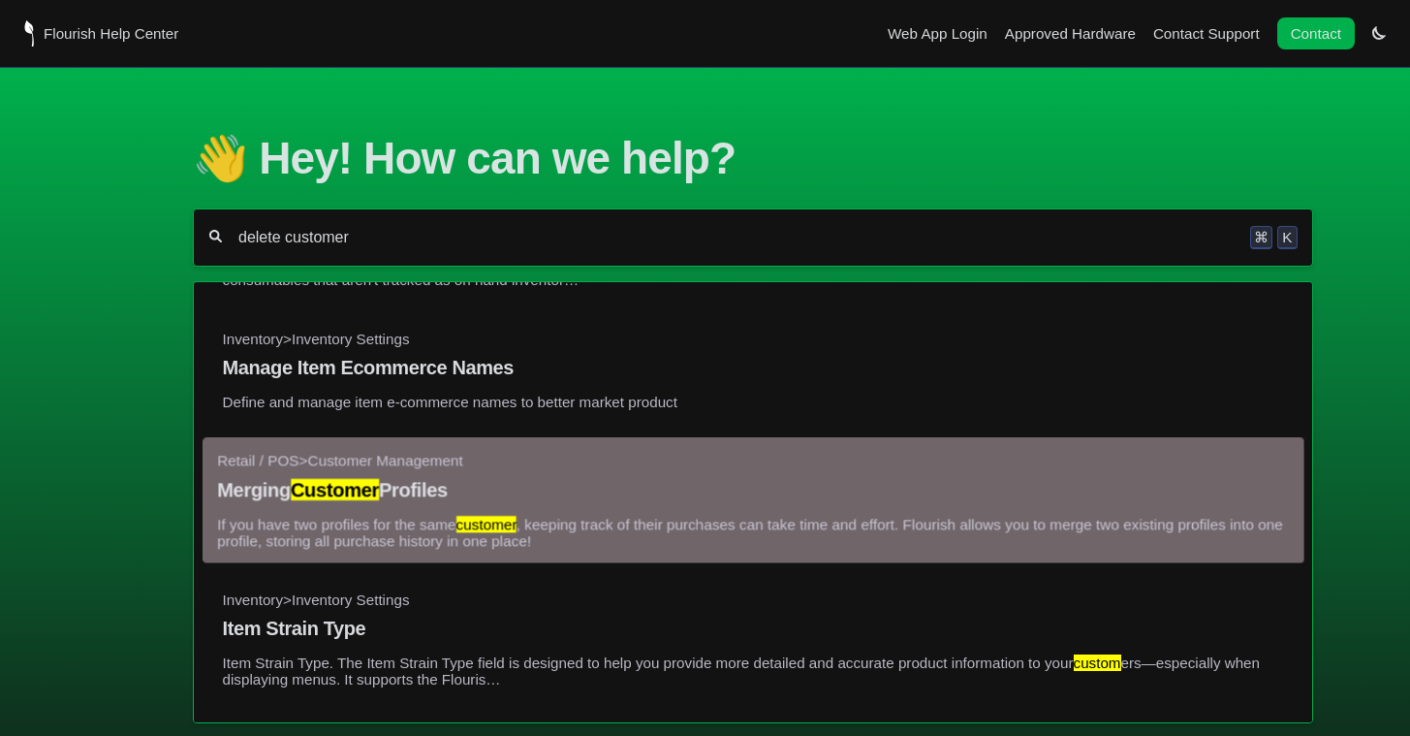
type input "delete customer"
click at [623, 523] on link "Retail / POS > Customer Management Merging Customer Profiles If you have two pr…" at bounding box center [753, 500] width 1073 height 97
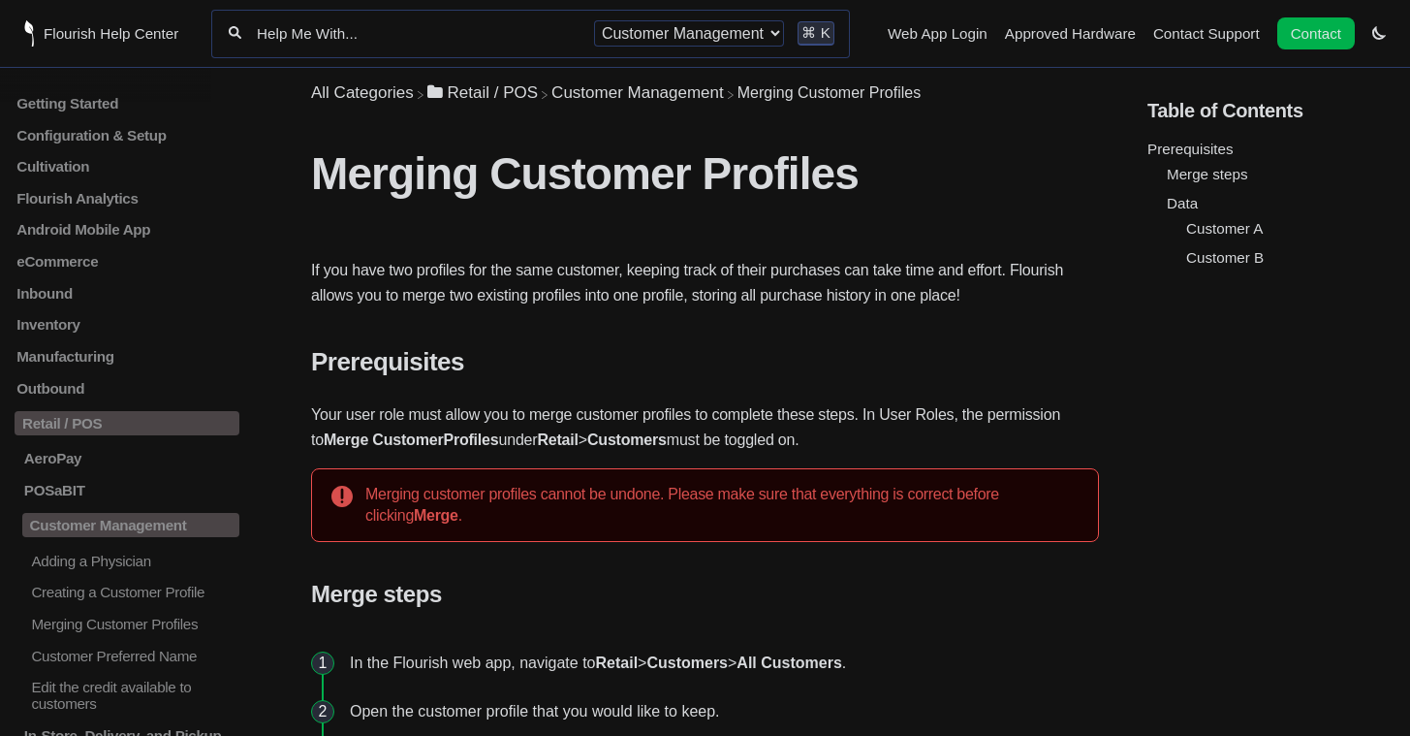
click at [695, 90] on span "​Customer Management" at bounding box center [637, 92] width 173 height 19
